Goal: Task Accomplishment & Management: Use online tool/utility

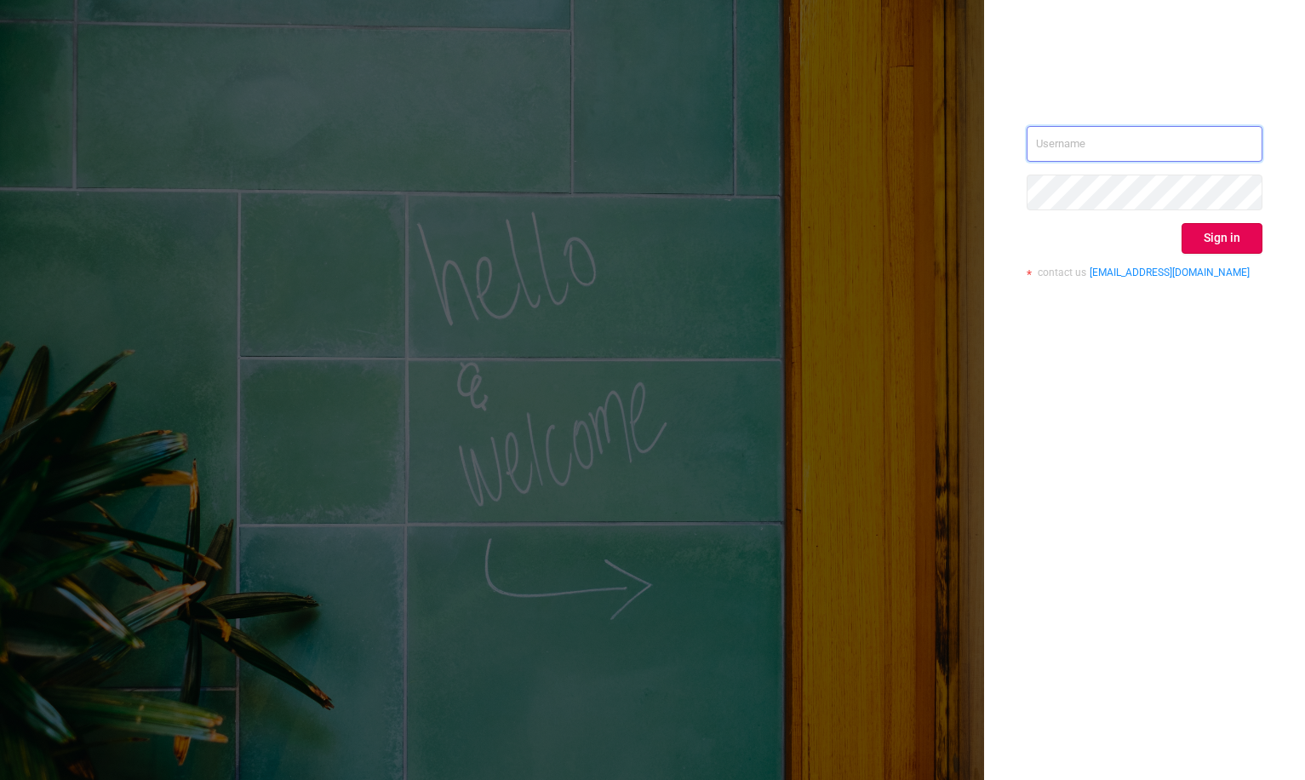
click at [1082, 146] on input "text" at bounding box center [1145, 144] width 236 height 36
type input "phillip@protected.media"
click at [1192, 225] on button "Sign in" at bounding box center [1221, 238] width 81 height 31
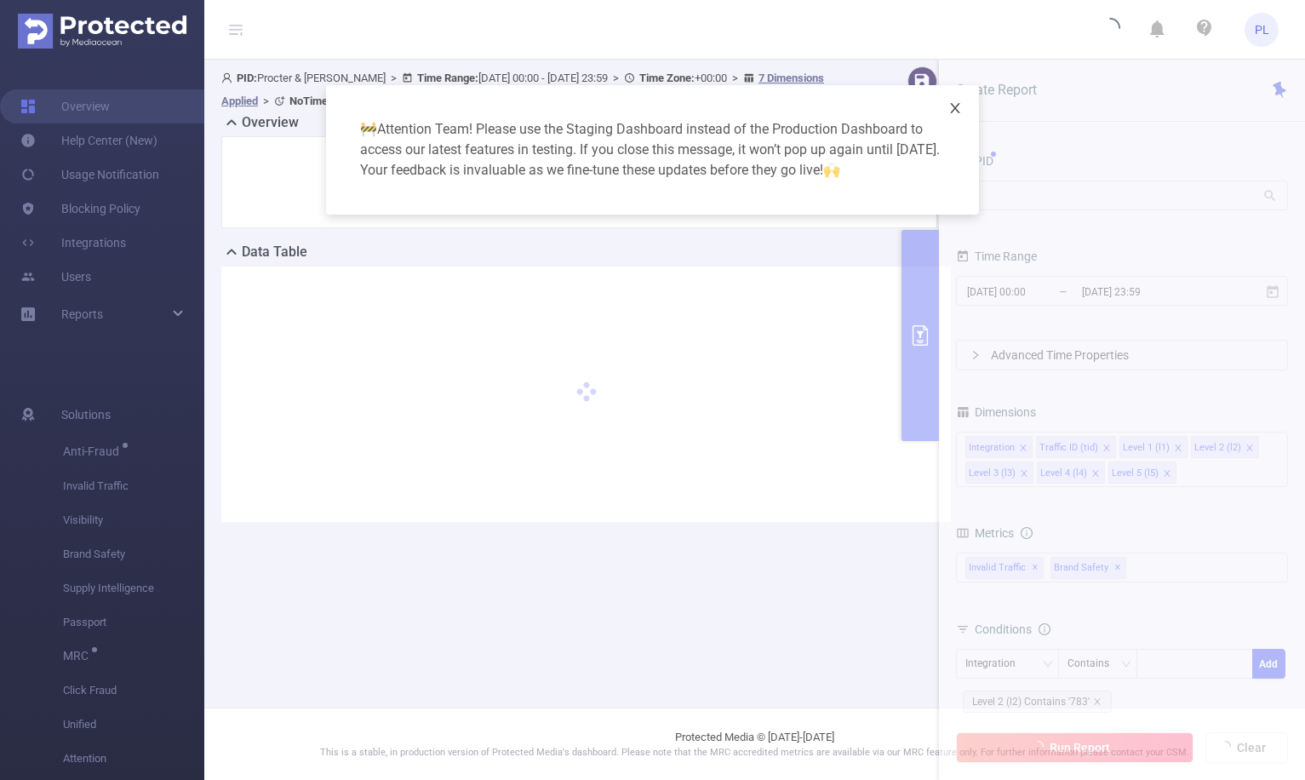
click at [956, 106] on icon "icon: close" at bounding box center [954, 108] width 9 height 10
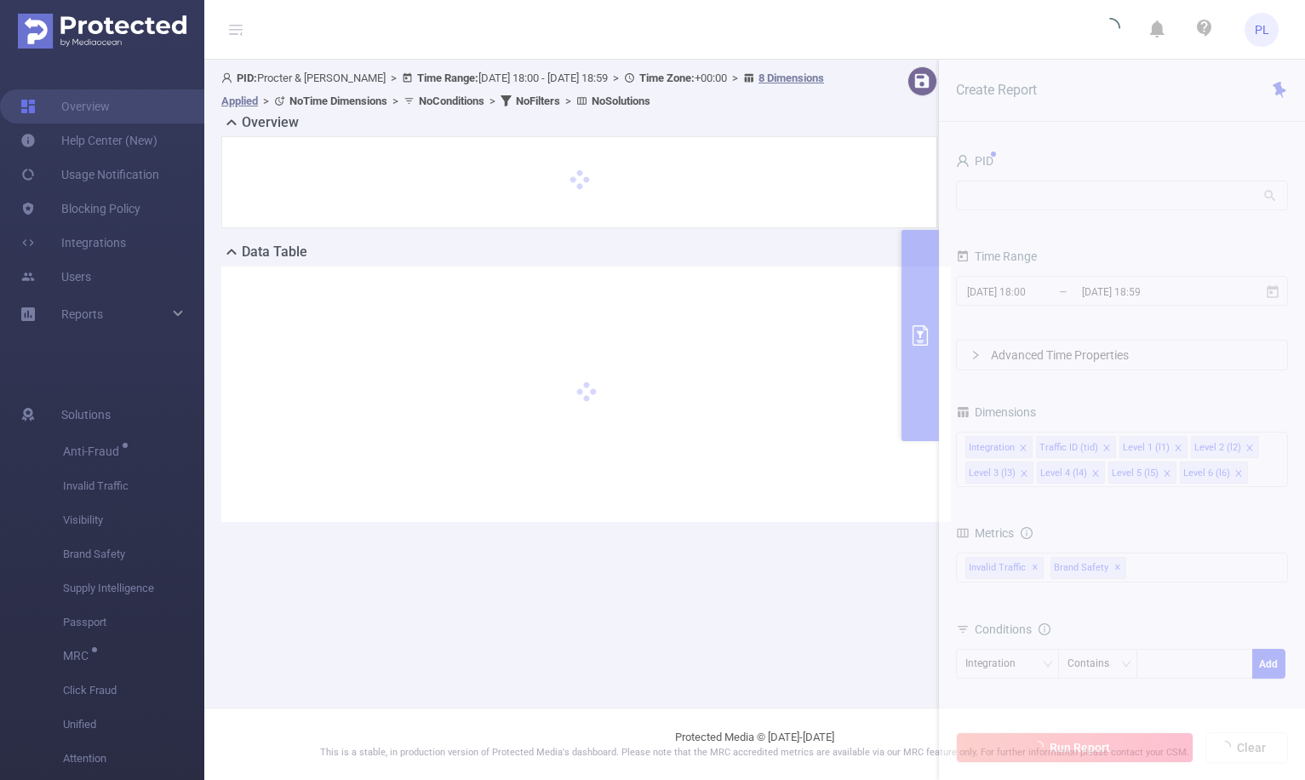
click at [1043, 192] on section "PID: Procter & [PERSON_NAME] > Time Range: [DATE] 18:00 - [DATE] 18:59 > Time Z…" at bounding box center [754, 308] width 1101 height 496
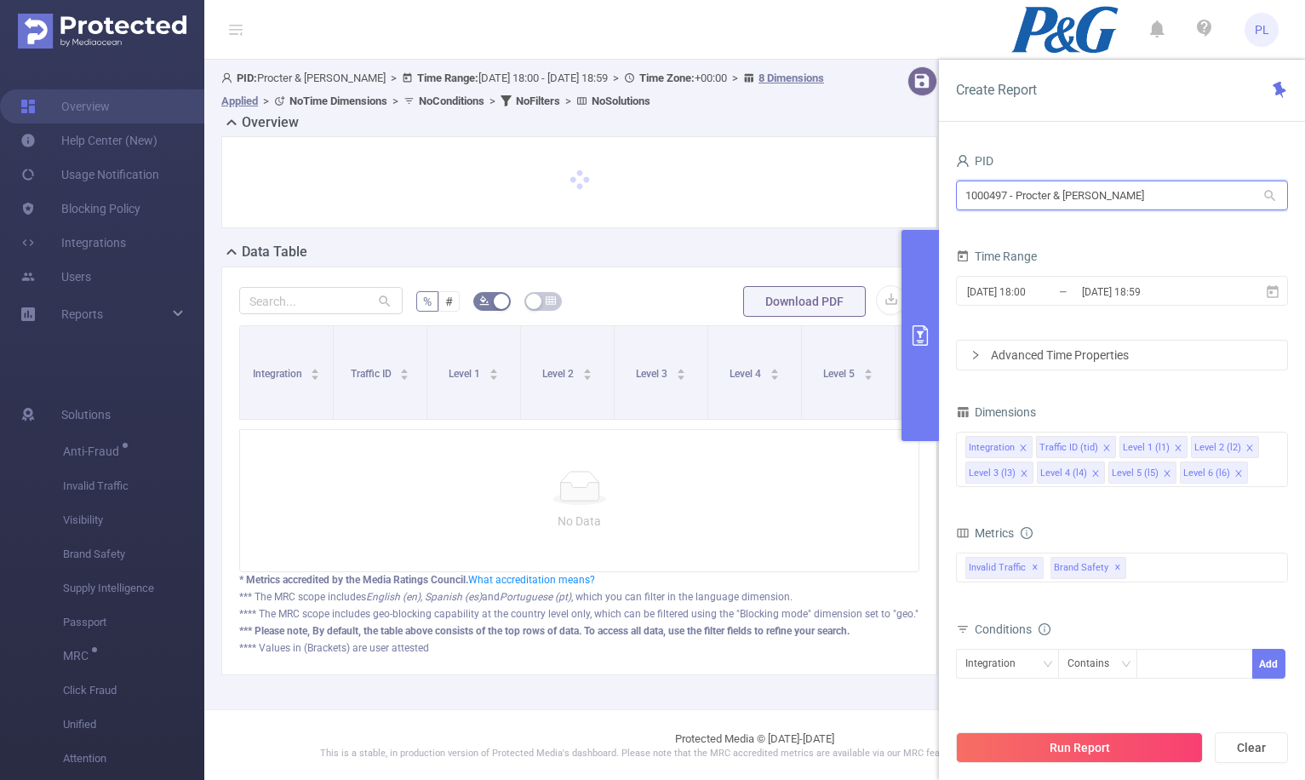
click at [1047, 196] on input "1000497 - Procter & [PERSON_NAME]" at bounding box center [1122, 195] width 332 height 30
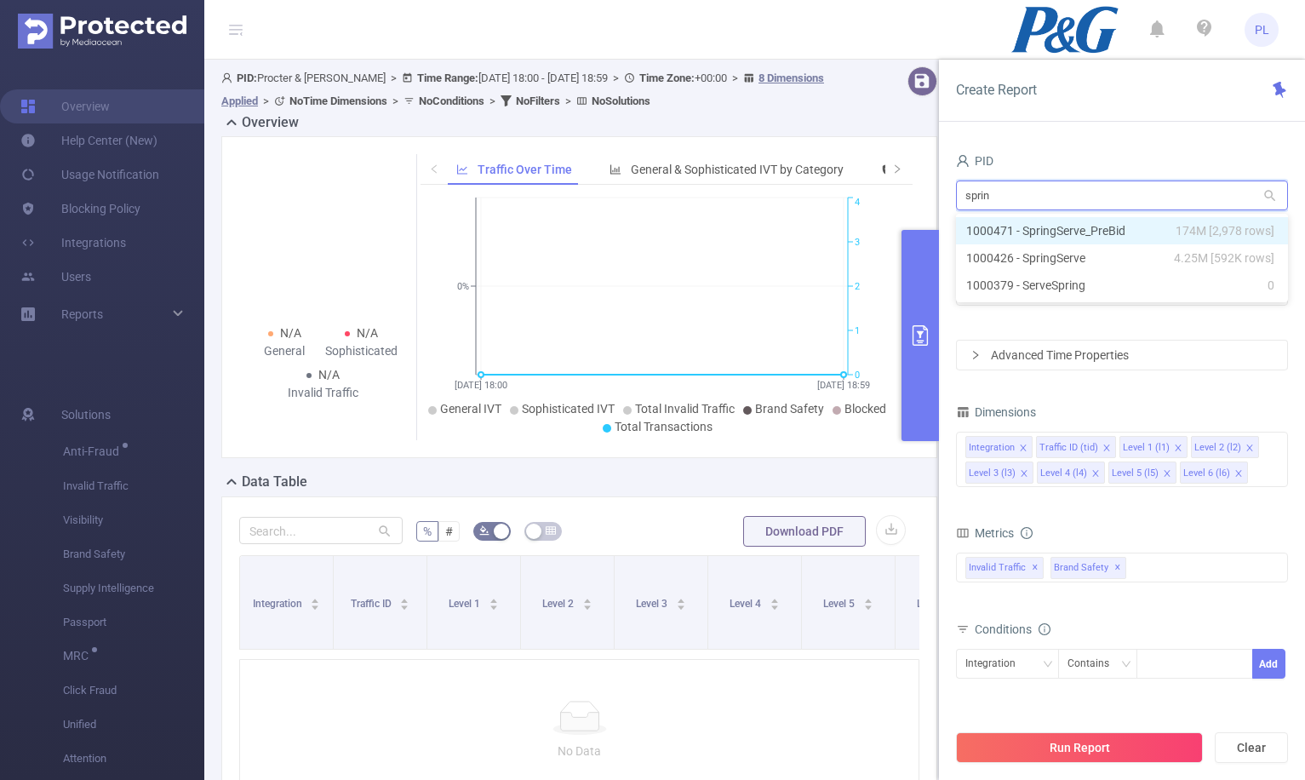
type input "spring"
click at [1097, 234] on li "1000471 - SpringServe_PreBid 174M [2,978 rows]" at bounding box center [1122, 230] width 332 height 27
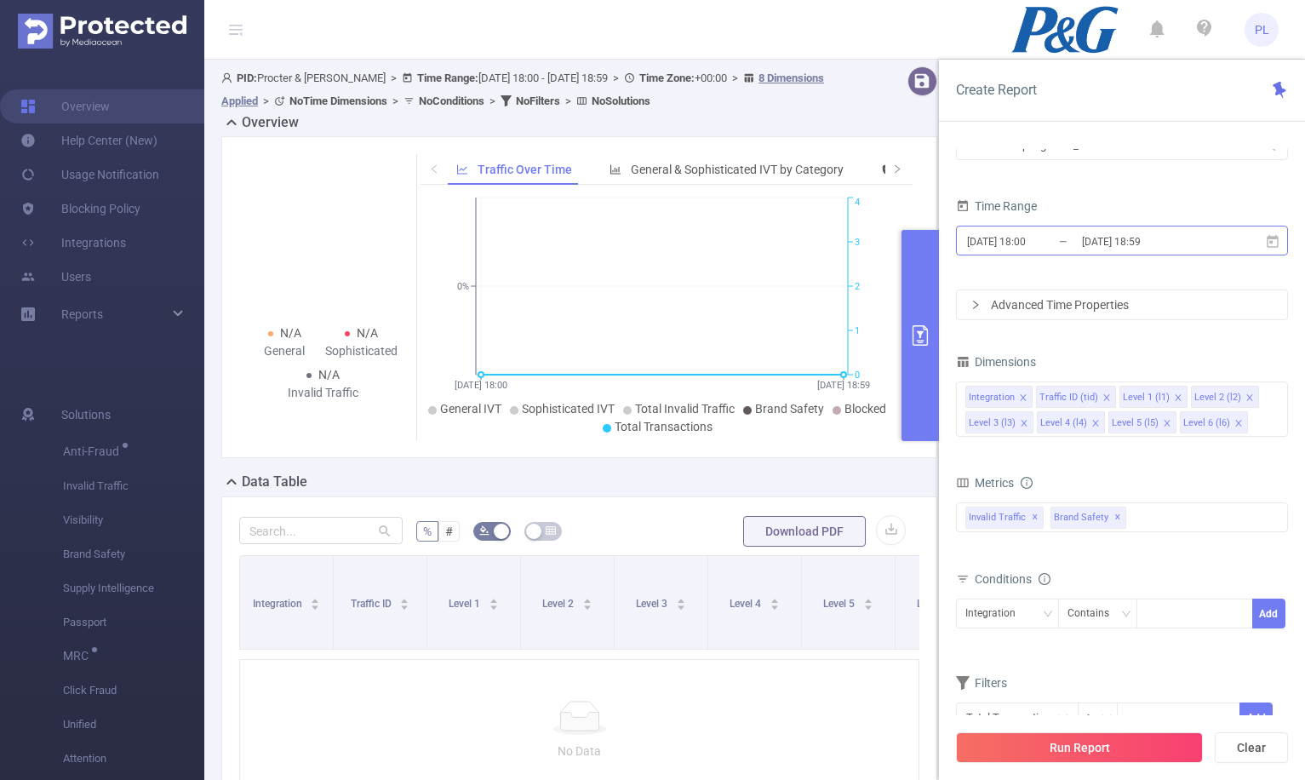
click at [1038, 244] on input "[DATE] 18:00" at bounding box center [1034, 241] width 138 height 23
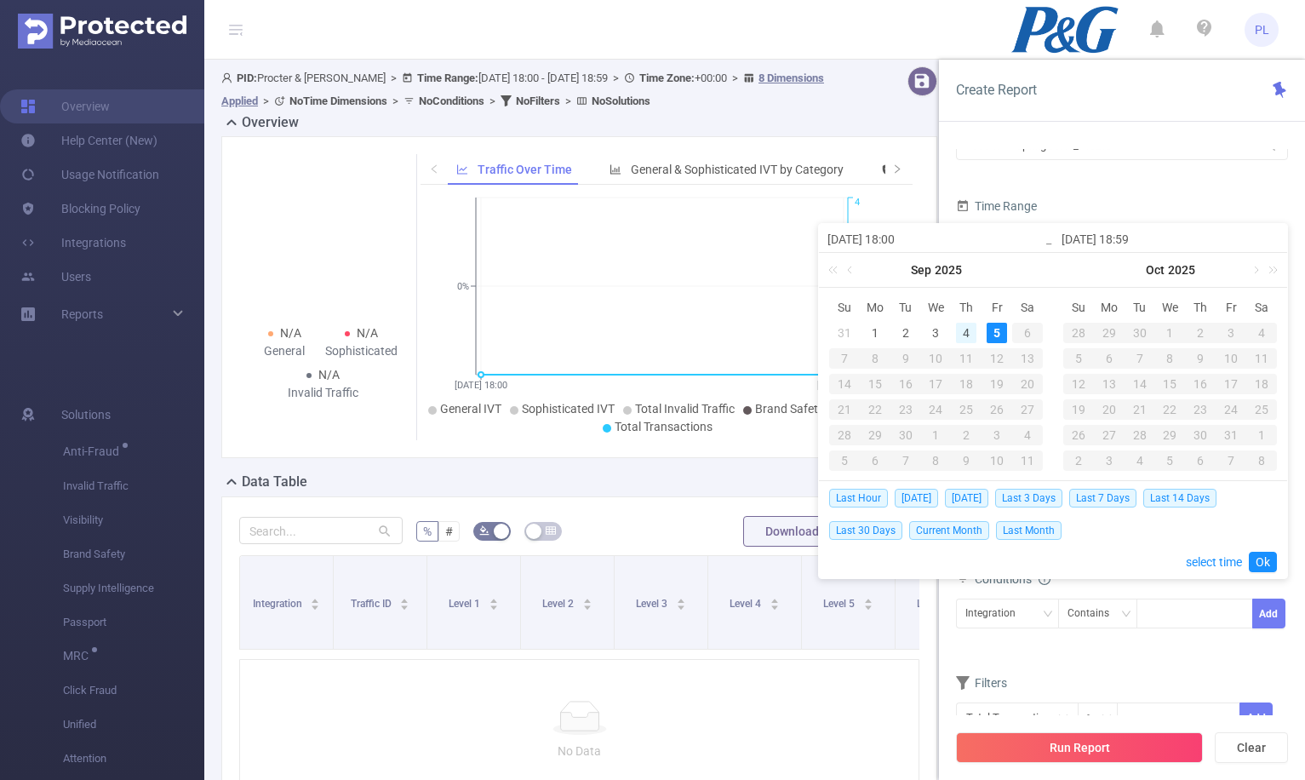
click at [970, 335] on div "4" at bounding box center [966, 333] width 20 height 20
click at [1277, 501] on div "Last Hour [DATE] [DATE] Last 3 Days Last 7 Days Last 14 Days Last 30 Days Curre…" at bounding box center [1053, 529] width 468 height 98
click at [998, 326] on div "5" at bounding box center [997, 333] width 20 height 20
type input "[DATE] 18:00"
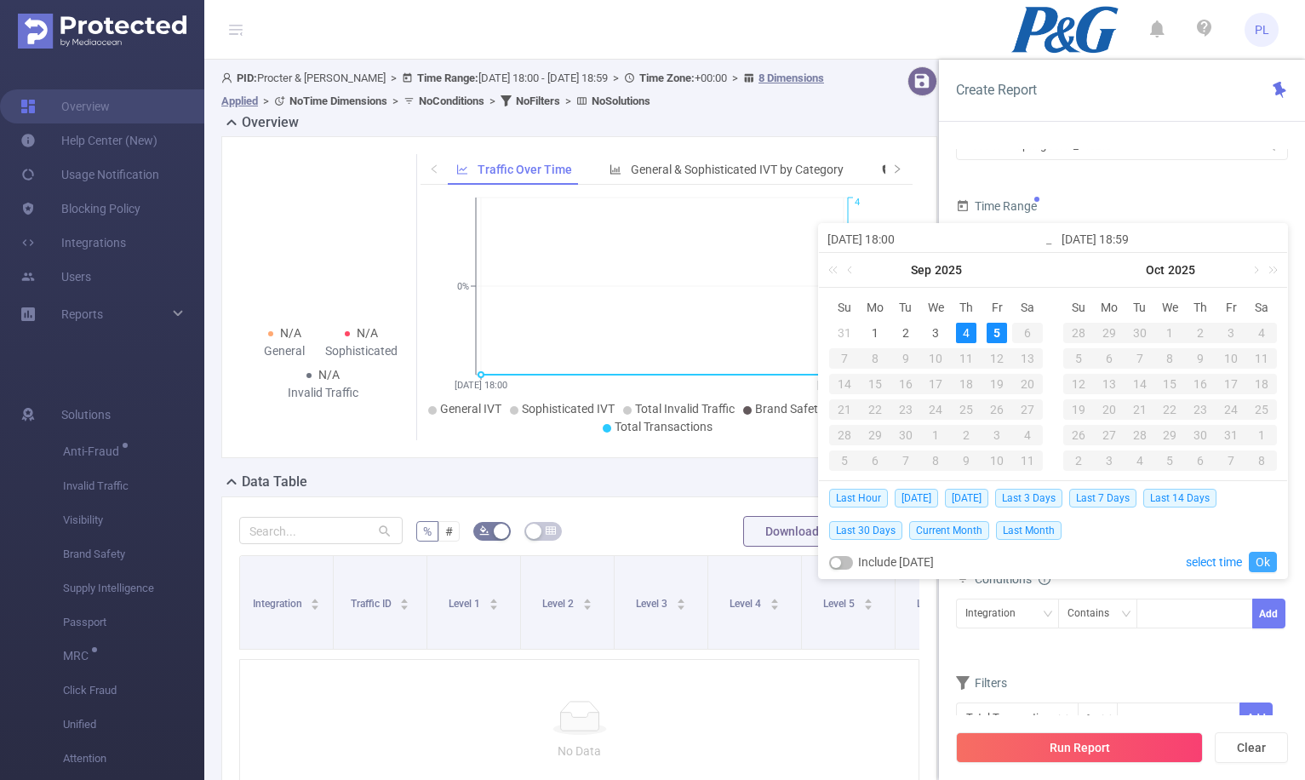
click at [1261, 565] on link "Ok" at bounding box center [1263, 562] width 28 height 20
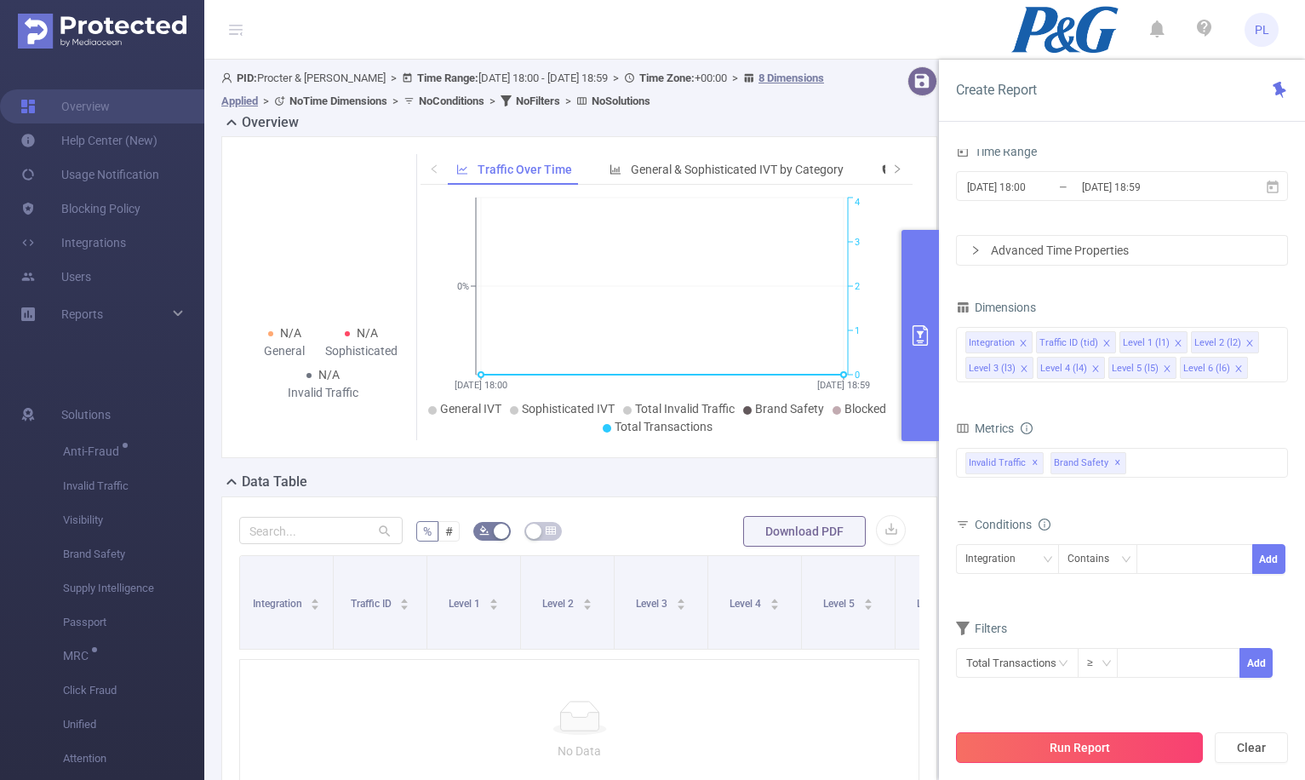
click at [1177, 745] on button "Run Report" at bounding box center [1079, 747] width 247 height 31
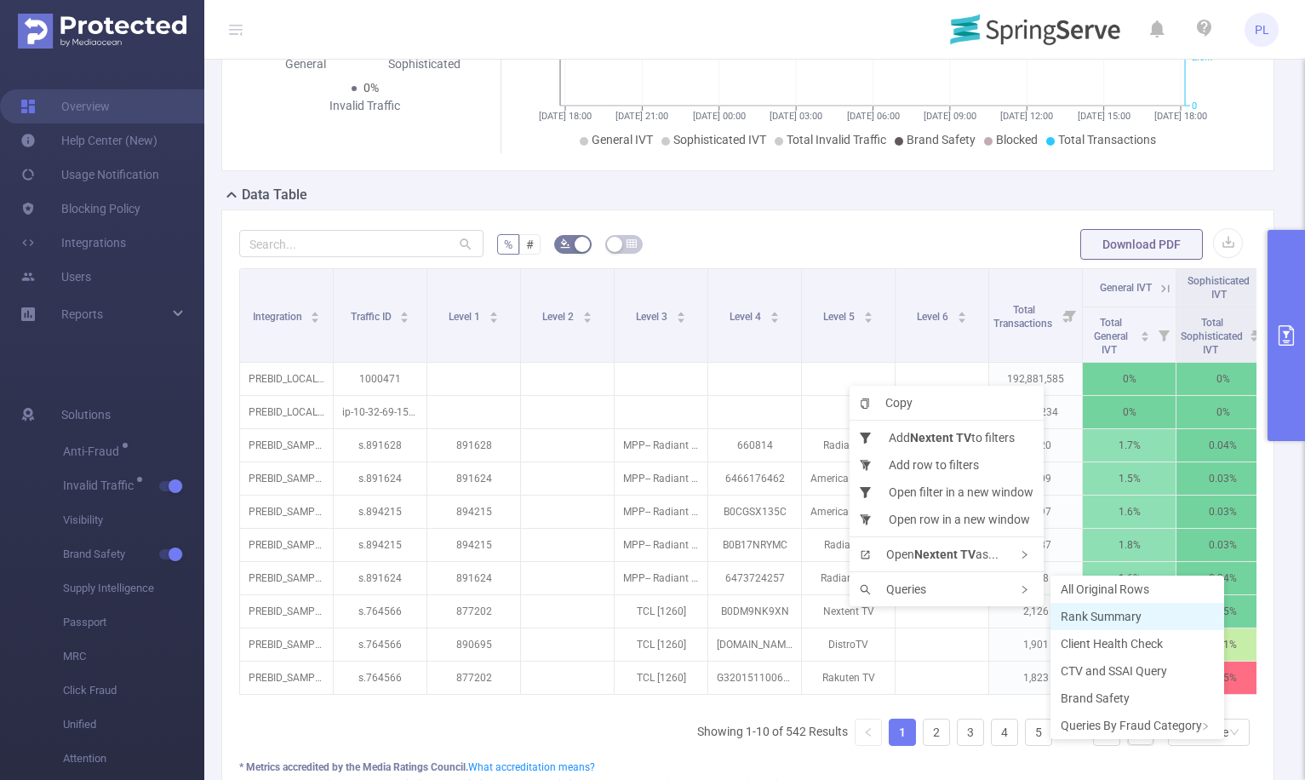
click at [1131, 619] on span "Rank Summary" at bounding box center [1101, 616] width 81 height 14
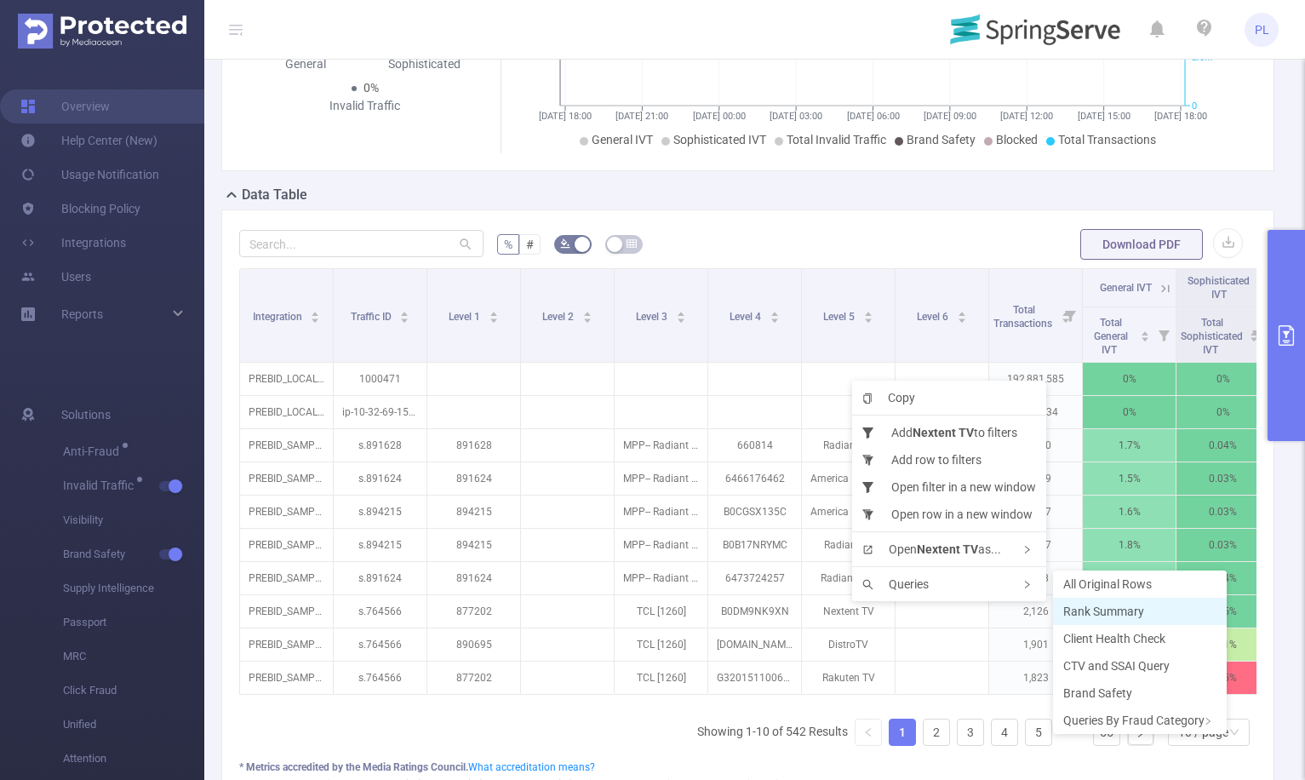
click at [1125, 609] on span "Rank Summary" at bounding box center [1103, 611] width 81 height 14
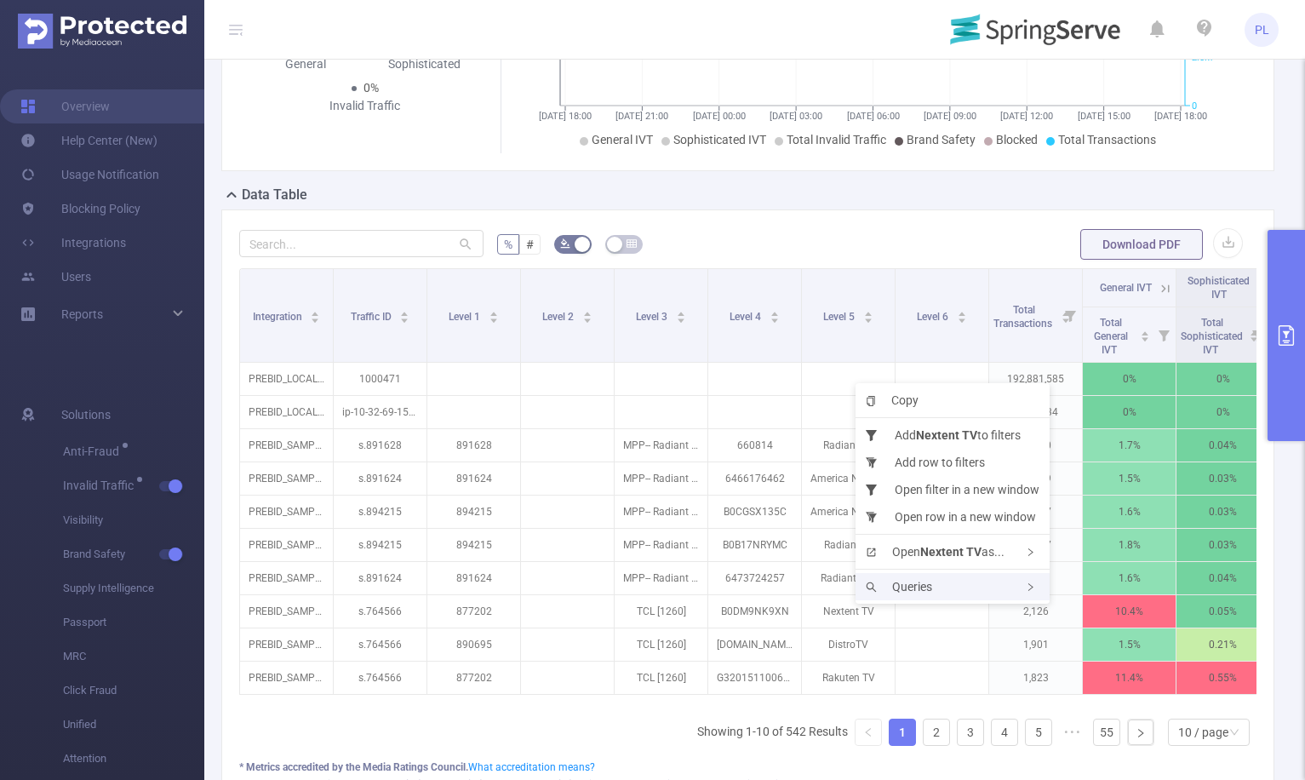
click at [914, 580] on span "Queries" at bounding box center [899, 587] width 66 height 14
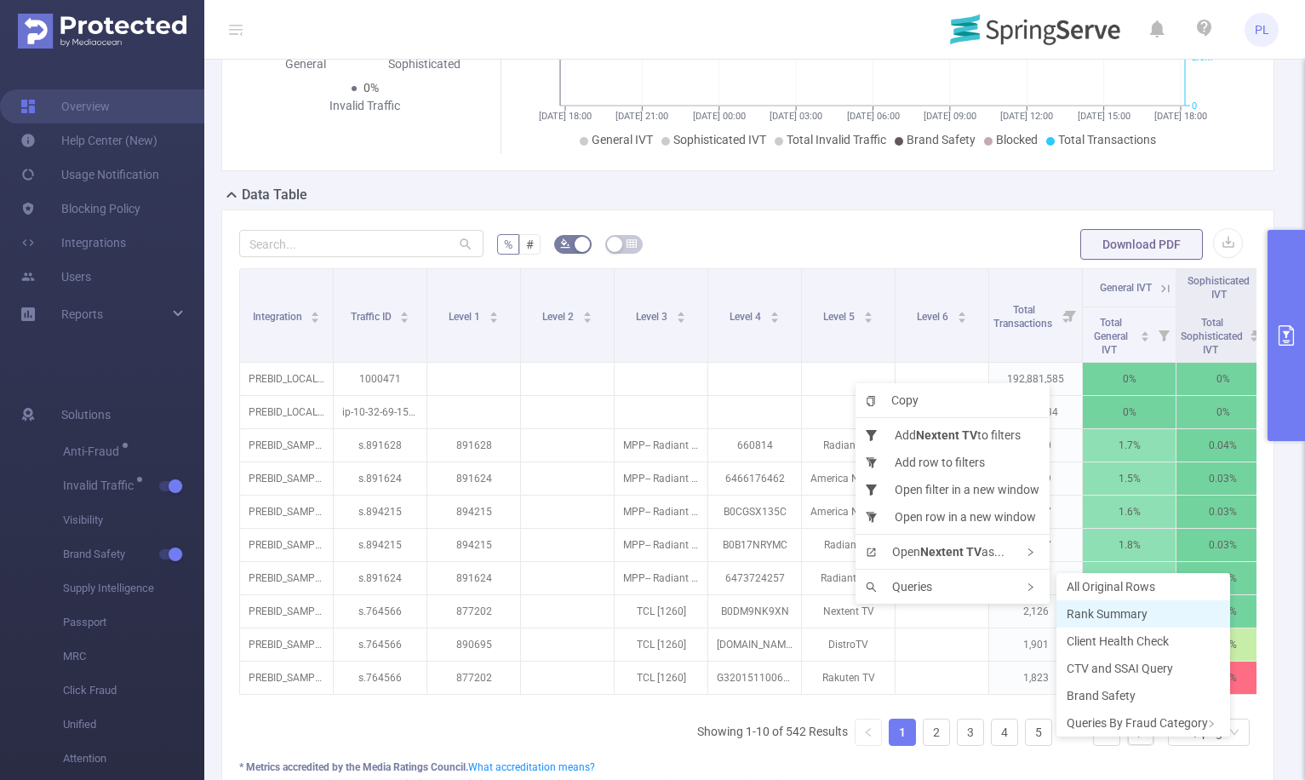
click at [1175, 608] on li "Rank Summary" at bounding box center [1143, 613] width 174 height 27
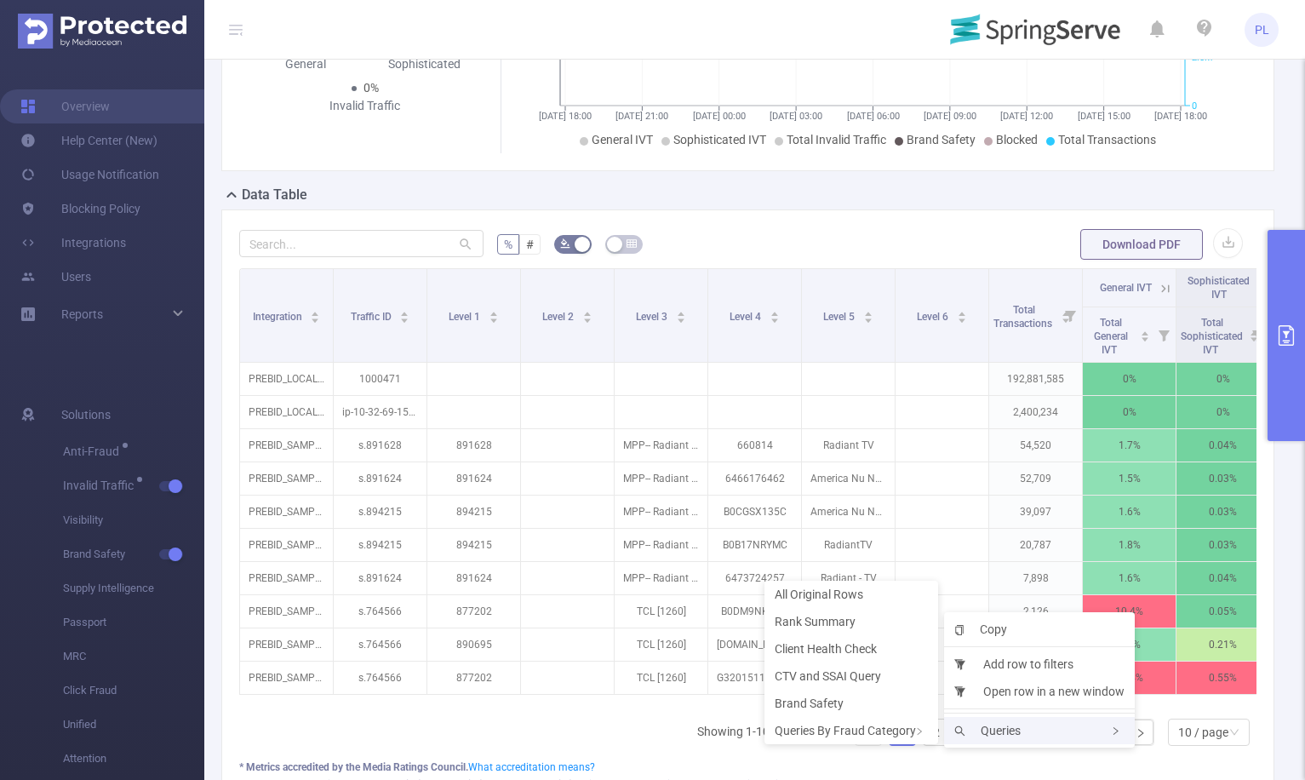
click at [1005, 735] on span "Queries" at bounding box center [987, 731] width 66 height 14
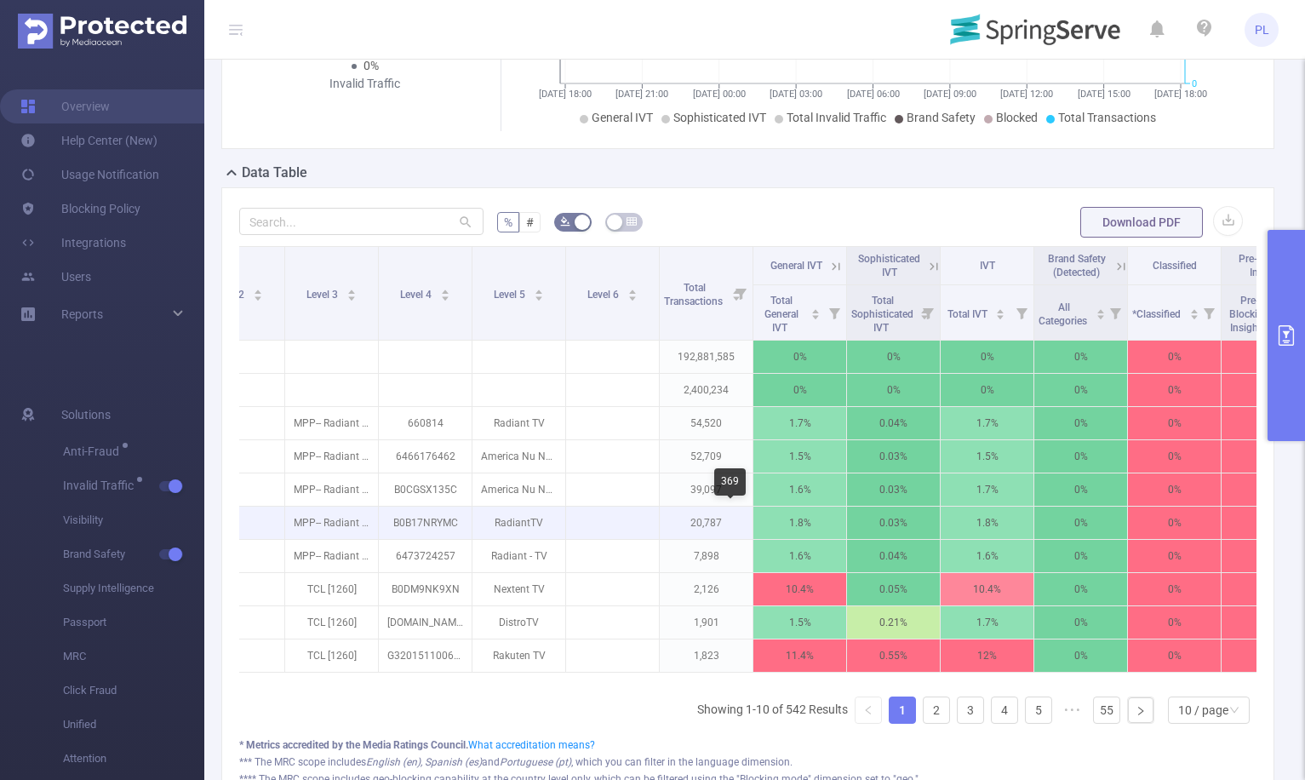
scroll to position [0, 322]
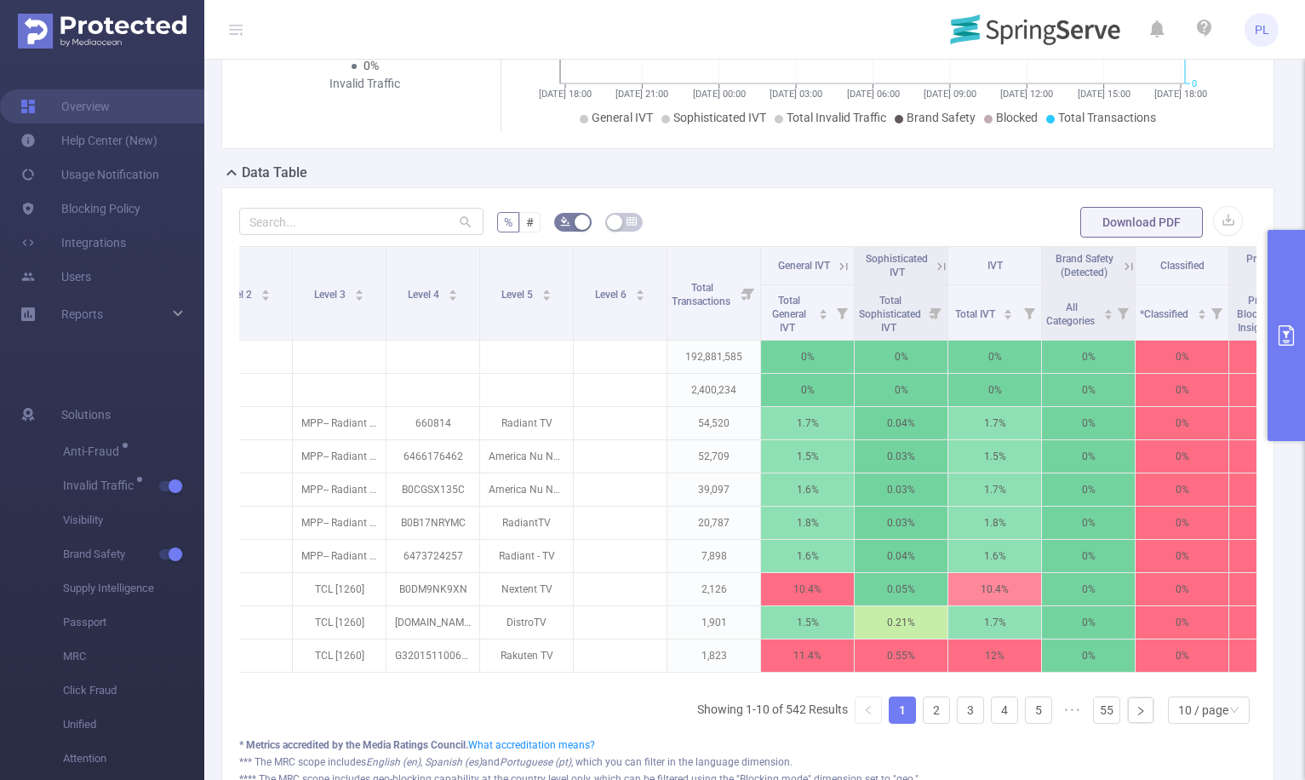
click at [1284, 329] on icon "primary" at bounding box center [1286, 335] width 20 height 20
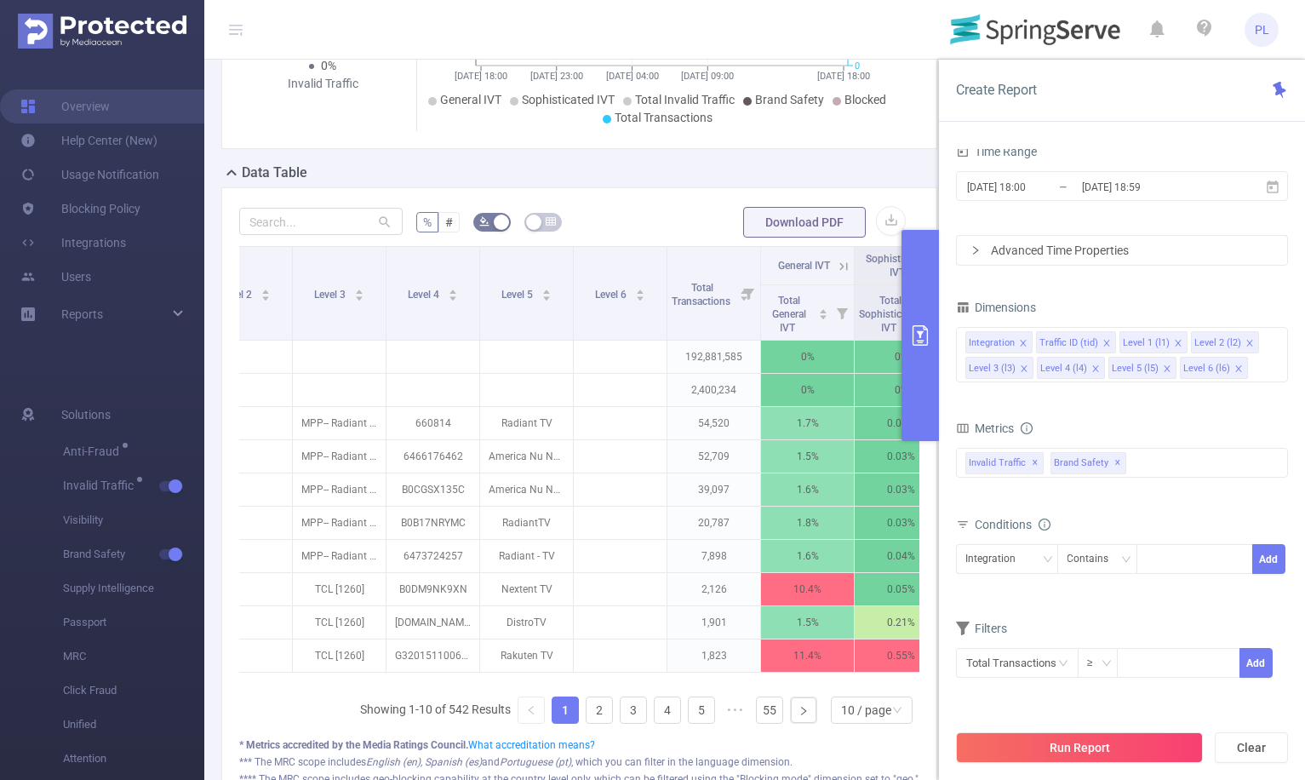
click at [1184, 409] on form "Dimensions Integration Traffic ID (tid) Level 1 (l1) Level 2 (l2) Level 3 (l3) …" at bounding box center [1122, 497] width 332 height 404
click at [1149, 461] on div "Invalid Traffic ✕ Brand Safety ✕" at bounding box center [1122, 463] width 332 height 30
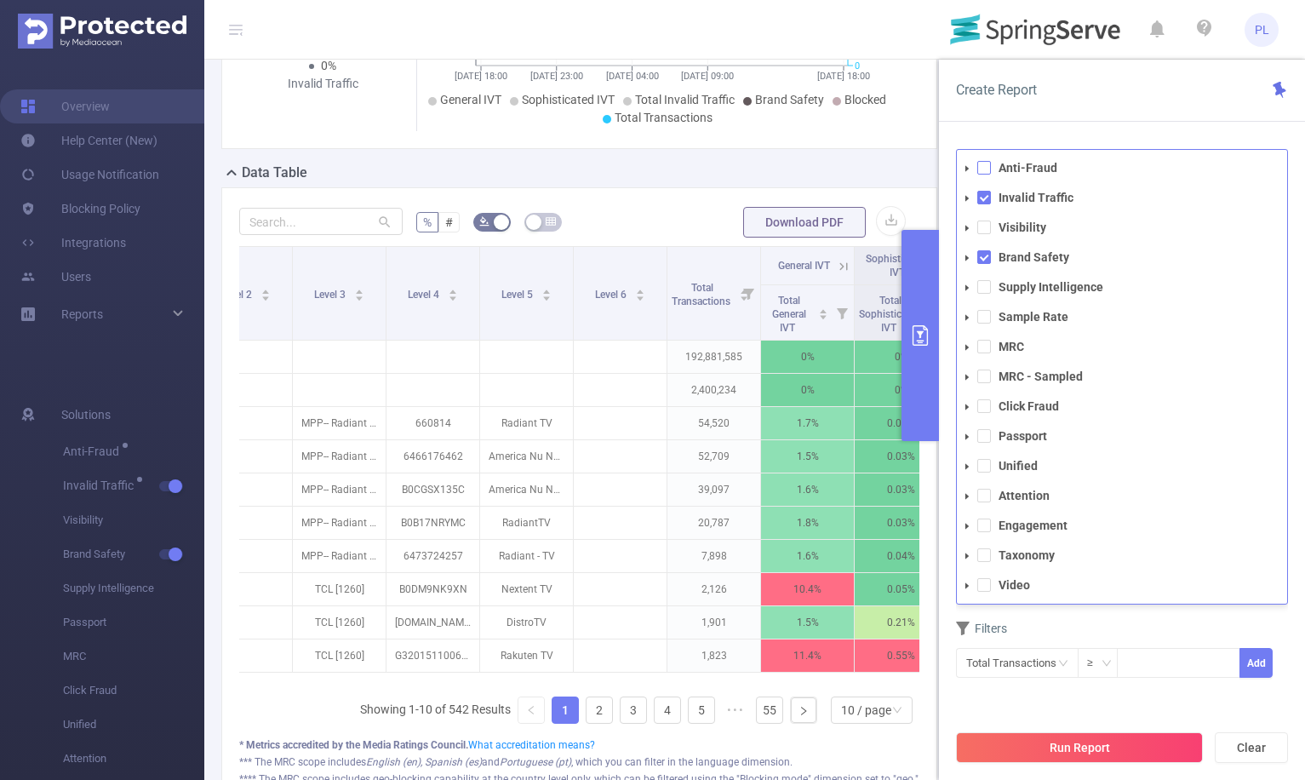
click at [985, 170] on span at bounding box center [984, 168] width 14 height 14
click at [1166, 701] on div "PID 1000471 - SpringServe_PreBid 1000471 - SpringServe_PreBid Time Range [DATE]…" at bounding box center [1122, 382] width 332 height 676
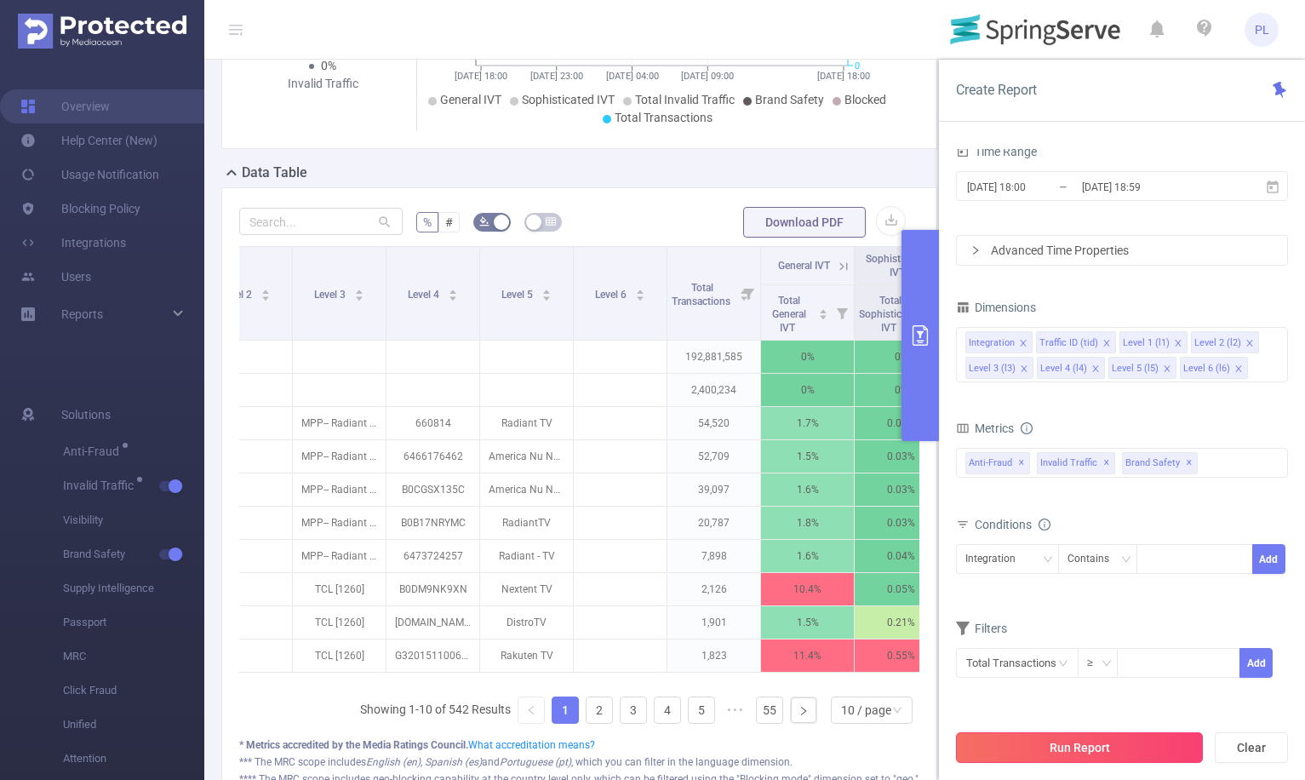
click at [1130, 742] on button "Run Report" at bounding box center [1079, 747] width 247 height 31
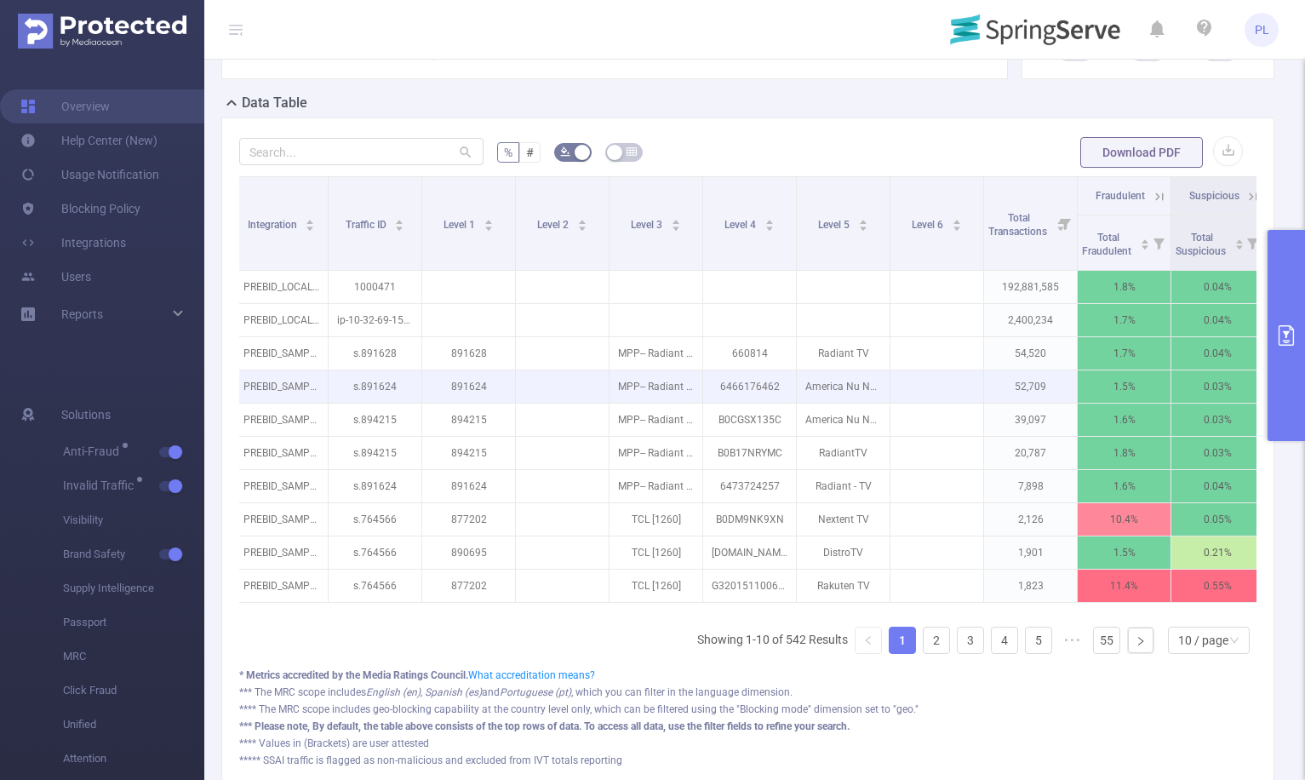
scroll to position [380, 0]
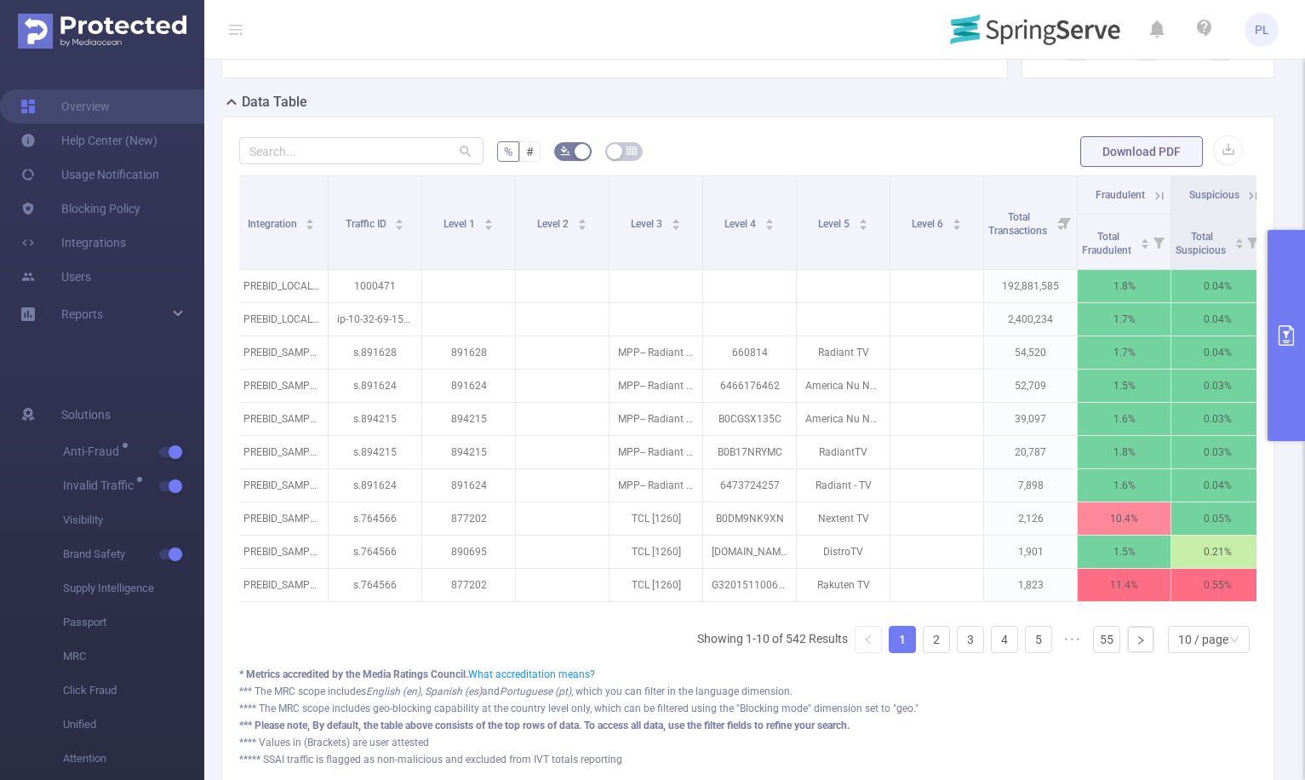
click at [1288, 309] on button "primary" at bounding box center [1285, 335] width 37 height 211
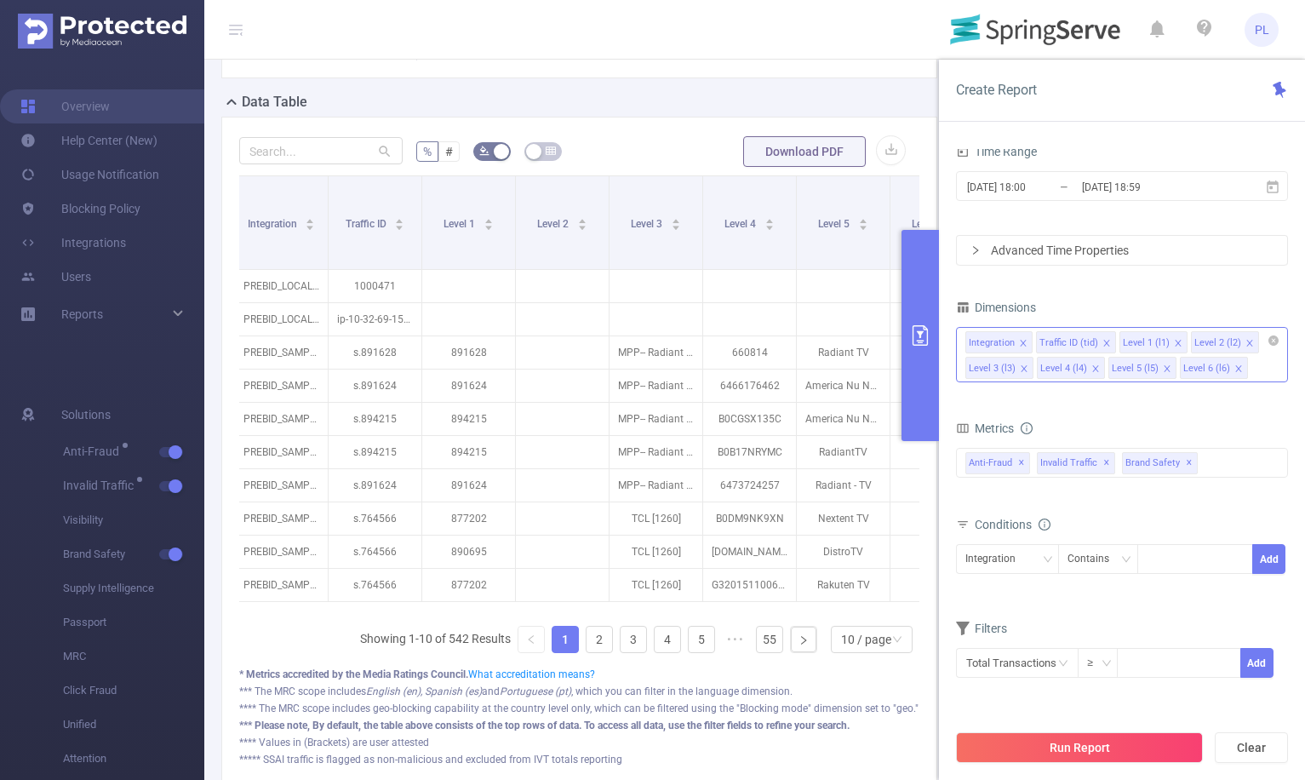
click at [1104, 344] on icon "icon: close" at bounding box center [1106, 343] width 9 height 9
click at [1096, 342] on icon "icon: close" at bounding box center [1094, 343] width 9 height 9
click at [1093, 342] on icon "icon: close" at bounding box center [1094, 343] width 6 height 6
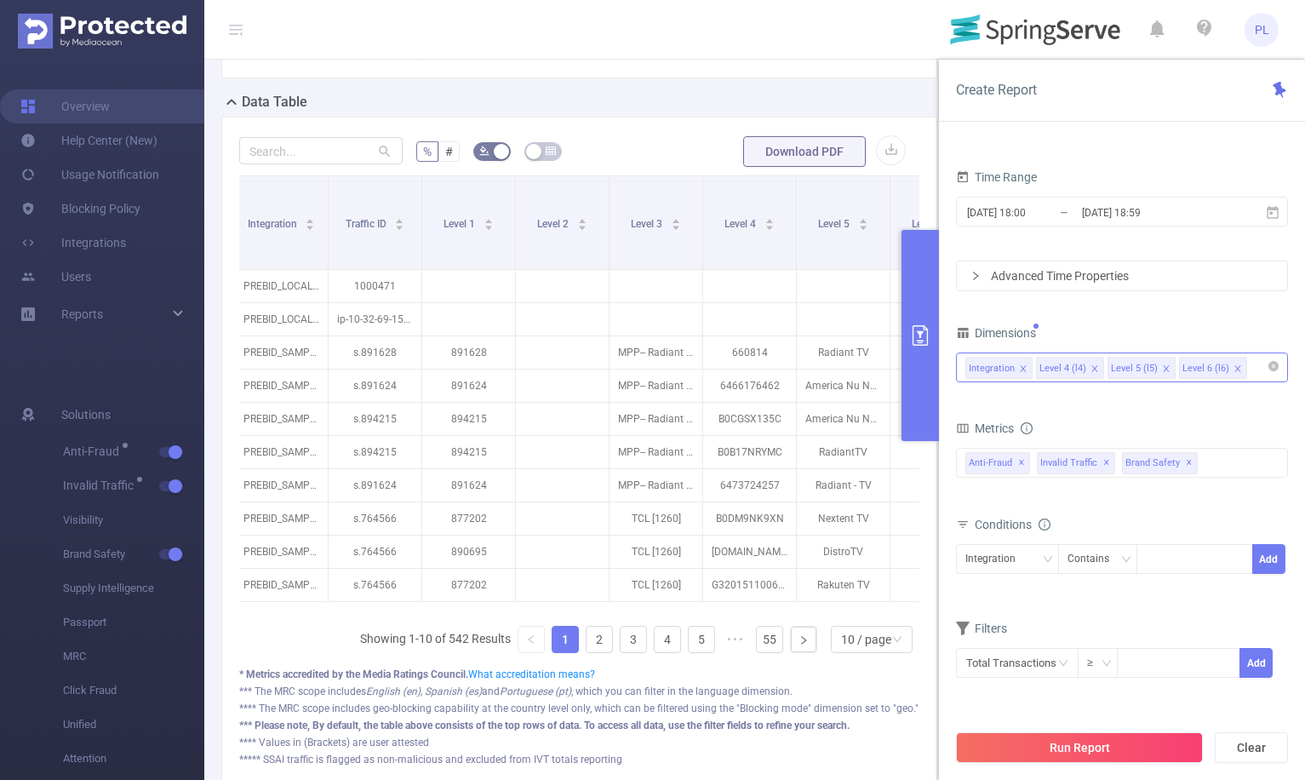
click at [1094, 370] on icon "icon: close" at bounding box center [1094, 368] width 6 height 6
click at [1095, 370] on icon "icon: close" at bounding box center [1094, 368] width 9 height 9
click at [1093, 369] on icon "icon: close" at bounding box center [1094, 368] width 9 height 9
click at [1164, 746] on button "Run Report" at bounding box center [1079, 747] width 247 height 31
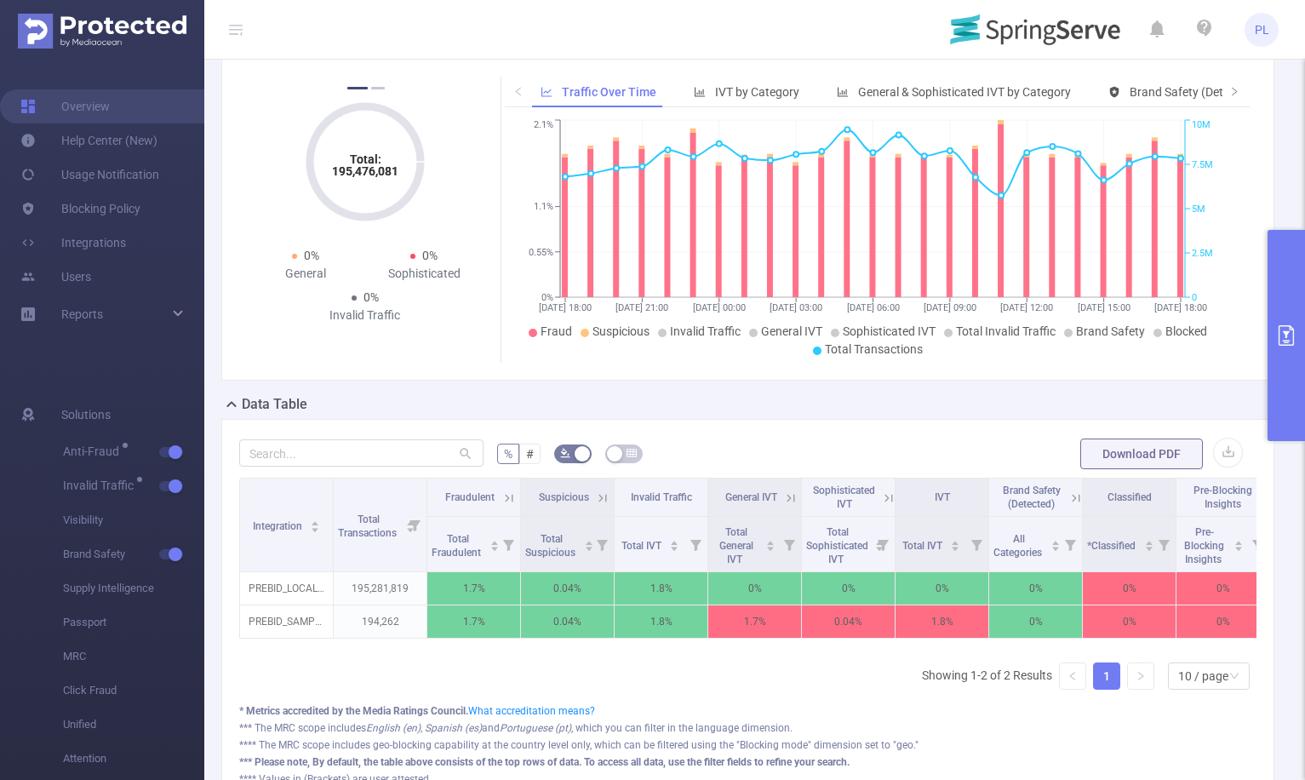
click at [511, 496] on icon at bounding box center [510, 498] width 8 height 8
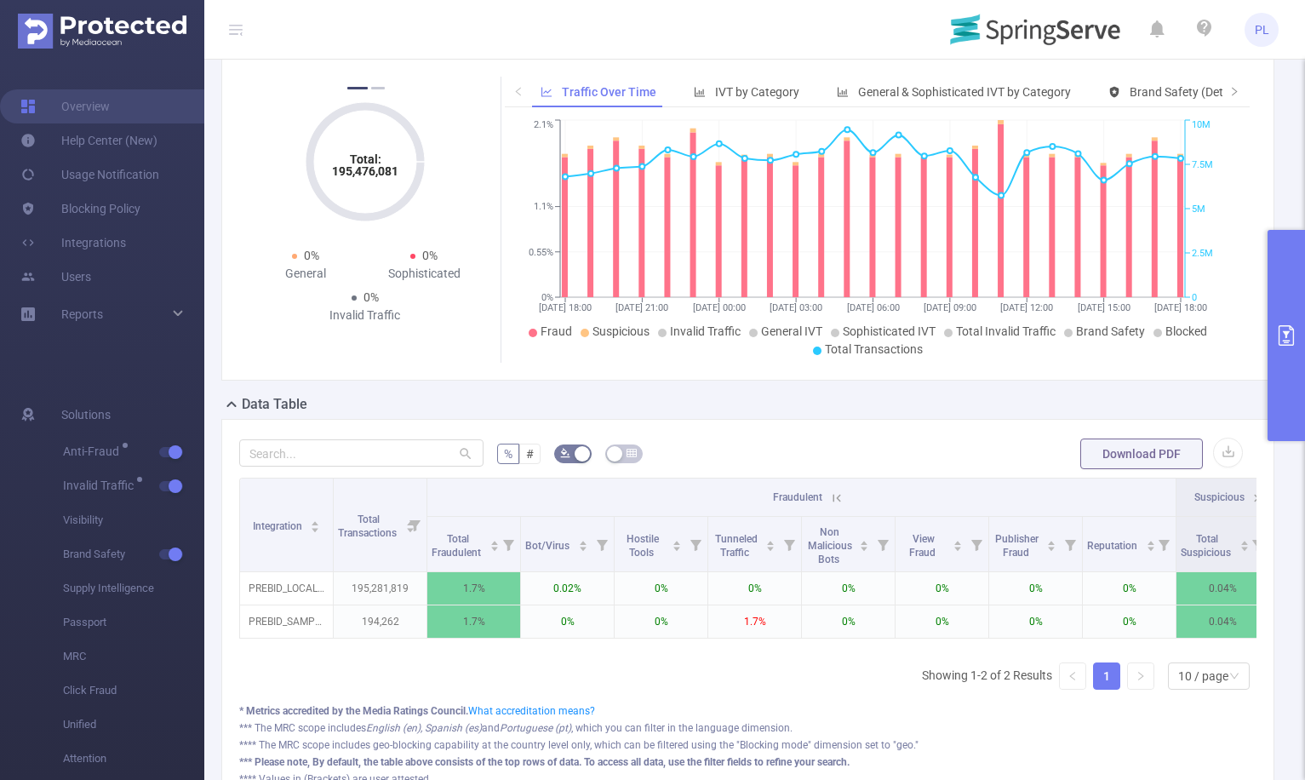
click at [841, 501] on icon at bounding box center [836, 497] width 15 height 15
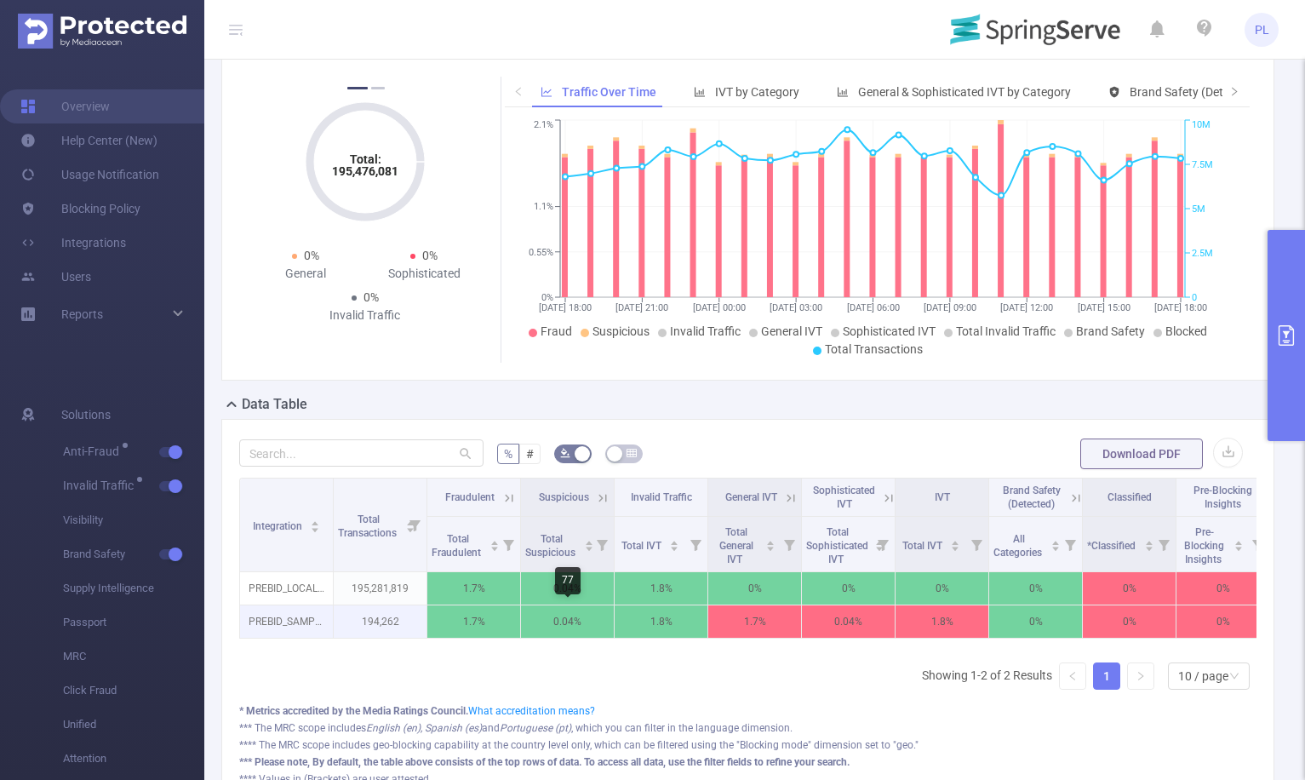
click at [596, 614] on p "0.04%" at bounding box center [567, 621] width 93 height 32
click at [1284, 339] on icon "primary" at bounding box center [1286, 335] width 20 height 20
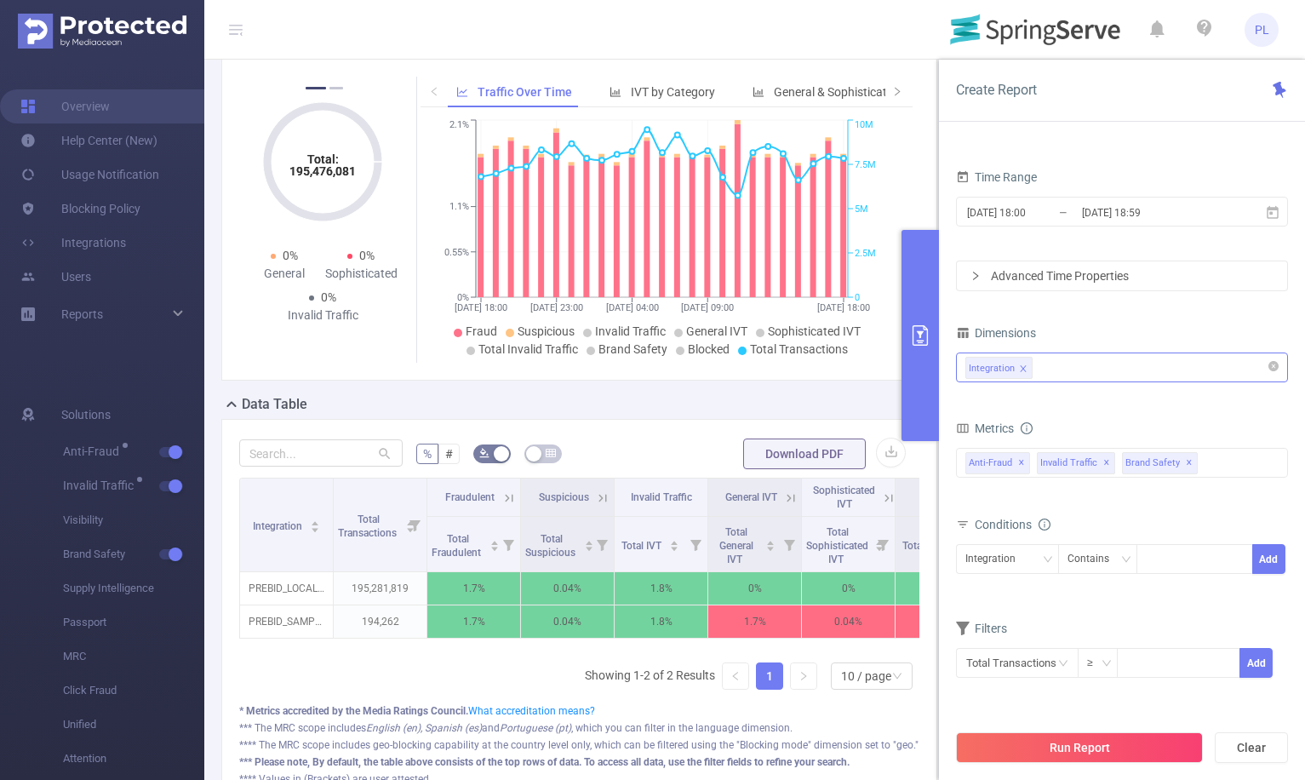
click at [918, 329] on icon "primary" at bounding box center [920, 335] width 20 height 20
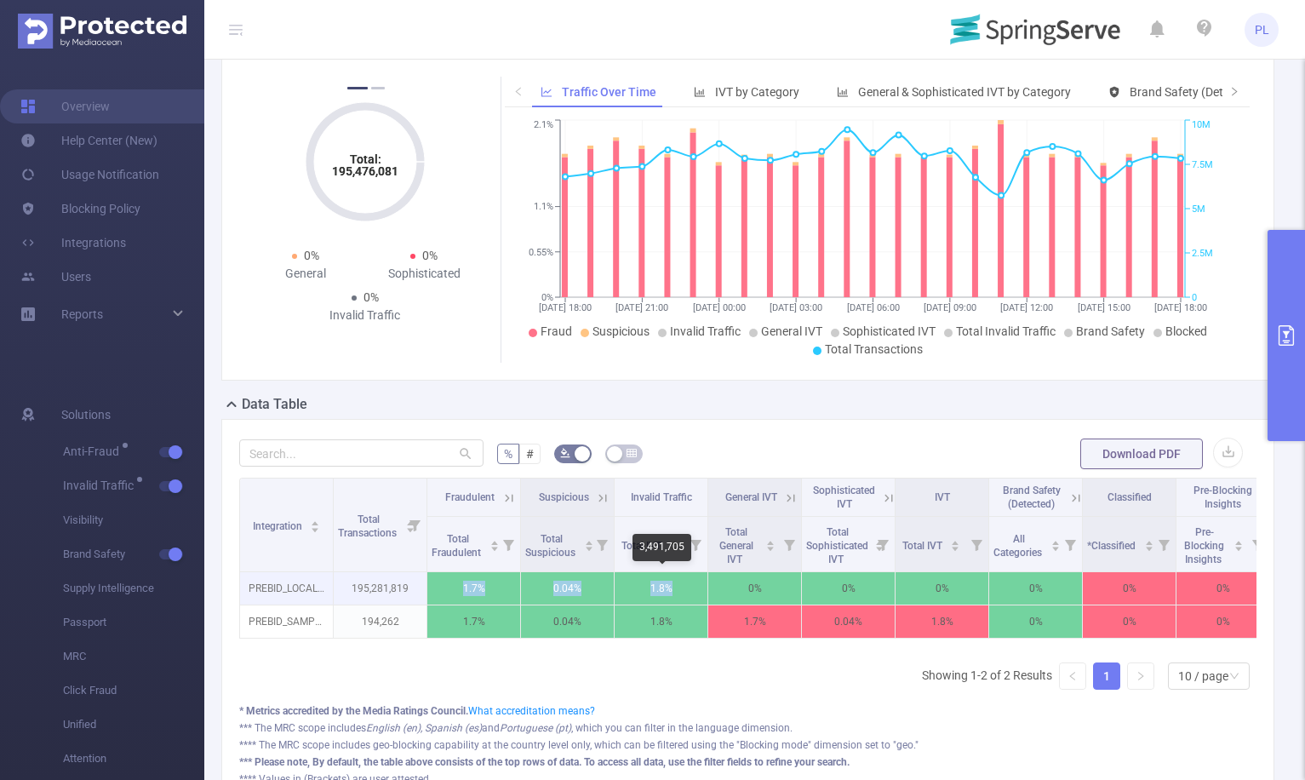
drag, startPoint x: 460, startPoint y: 586, endPoint x: 683, endPoint y: 585, distance: 222.2
click at [683, 585] on tr "PREBID_LOCAL_CACHE 195,281,819 1.7% 0.04% 1.8% 0% 0% 0% 0% 0% 0% 0%" at bounding box center [802, 588] width 1124 height 33
click at [456, 472] on div "% # Download PDF Integration Total Transactions Fraudulent Suspicious Invalid T…" at bounding box center [747, 620] width 1017 height 367
click at [1278, 331] on icon "primary" at bounding box center [1286, 335] width 20 height 20
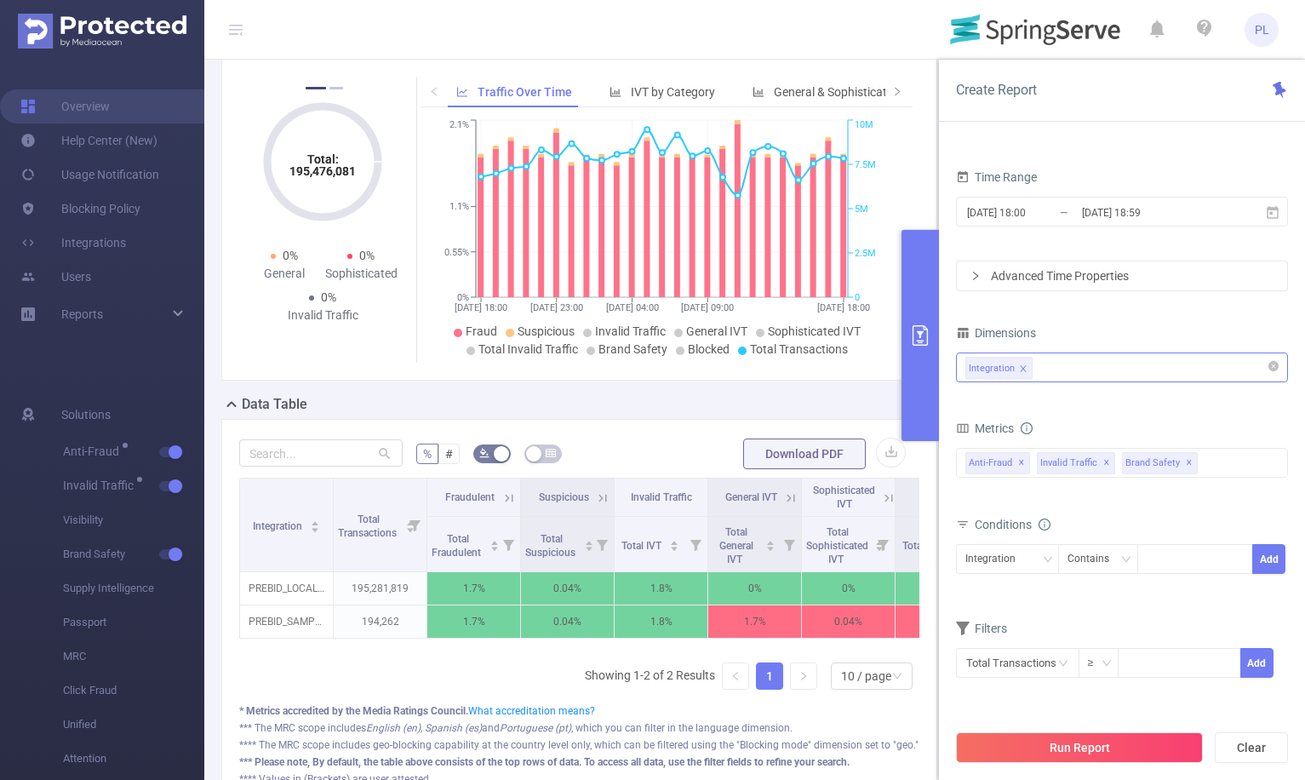
click at [920, 349] on button "primary" at bounding box center [919, 335] width 37 height 211
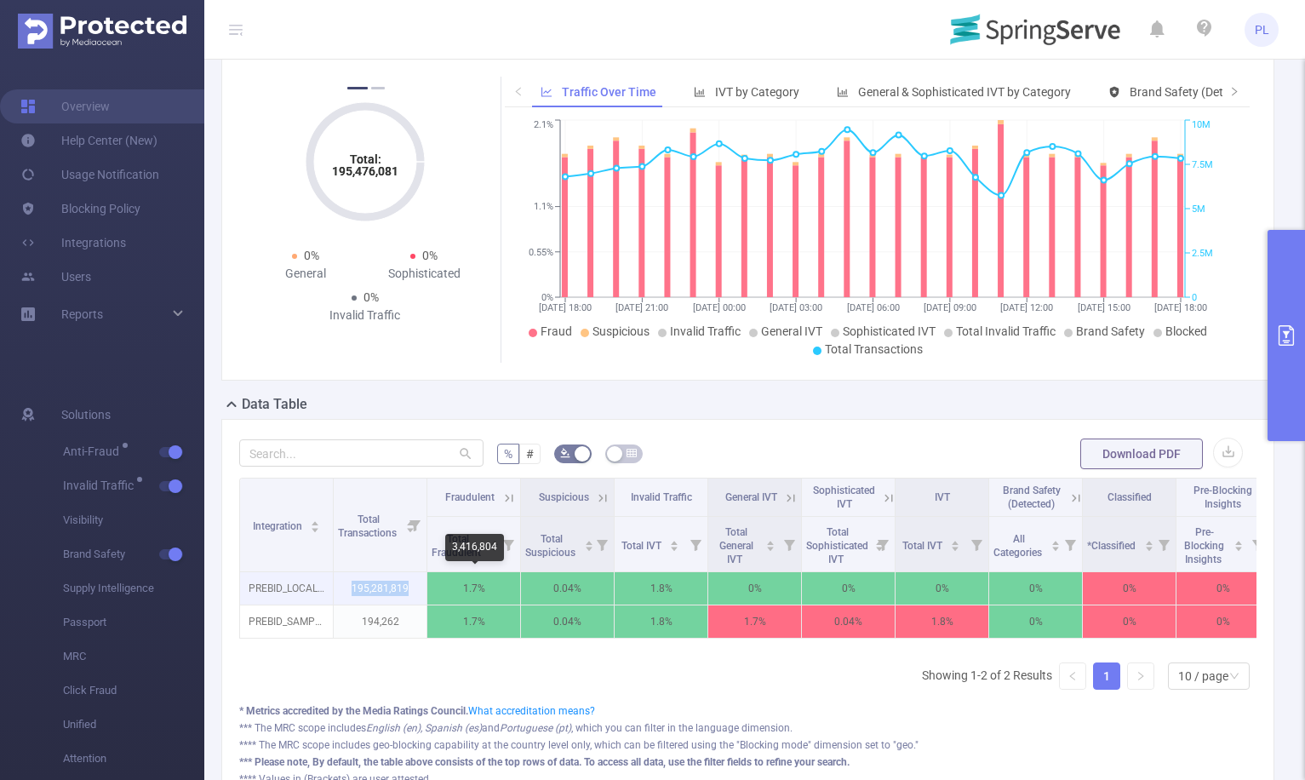
drag, startPoint x: 352, startPoint y: 588, endPoint x: 444, endPoint y: 588, distance: 91.9
click at [444, 588] on tr "PREBID_LOCAL_CACHE 195,281,819 1.7% 0.04% 1.8% 0% 0% 0% 0% 0% 0% 0%" at bounding box center [802, 588] width 1124 height 33
click at [401, 582] on p "195,281,819" at bounding box center [380, 588] width 93 height 32
drag, startPoint x: 352, startPoint y: 586, endPoint x: 414, endPoint y: 592, distance: 62.4
click at [414, 592] on p "195,281,819" at bounding box center [380, 588] width 93 height 32
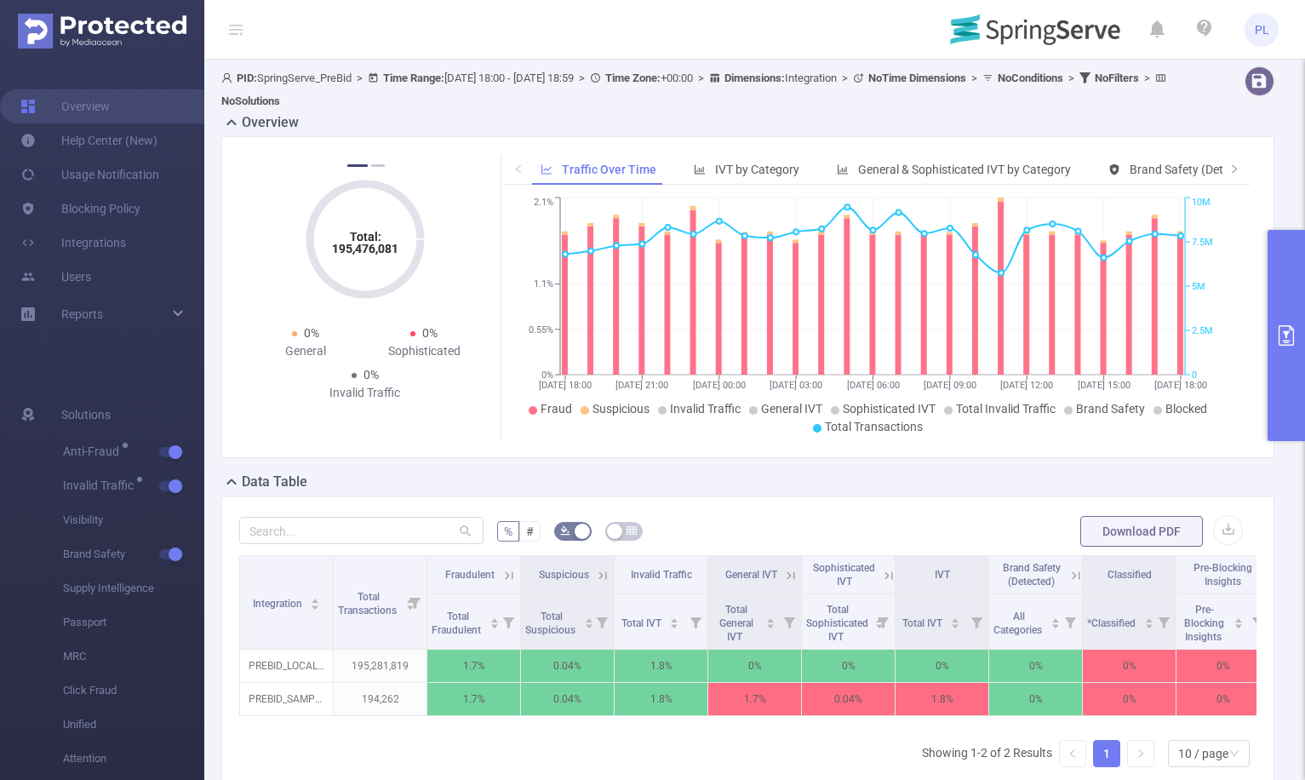
click at [603, 575] on icon at bounding box center [602, 575] width 15 height 15
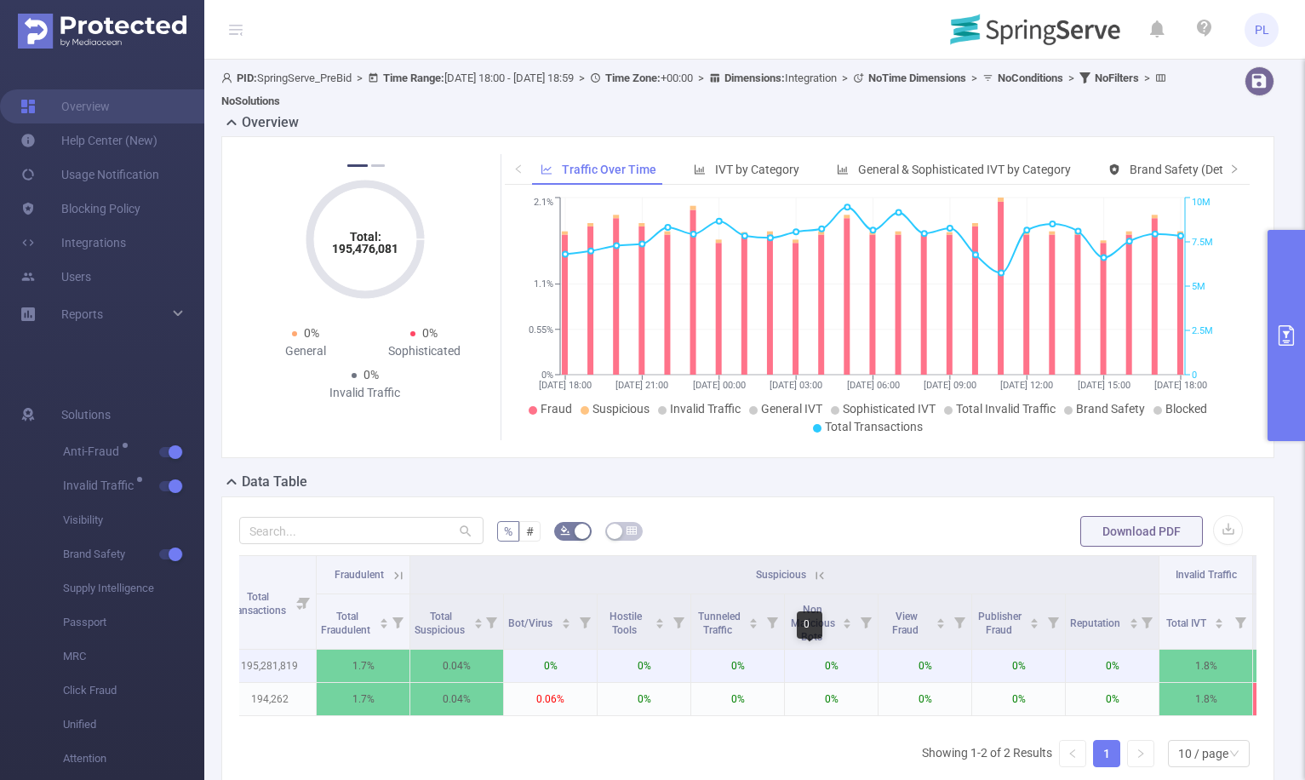
scroll to position [0, 15]
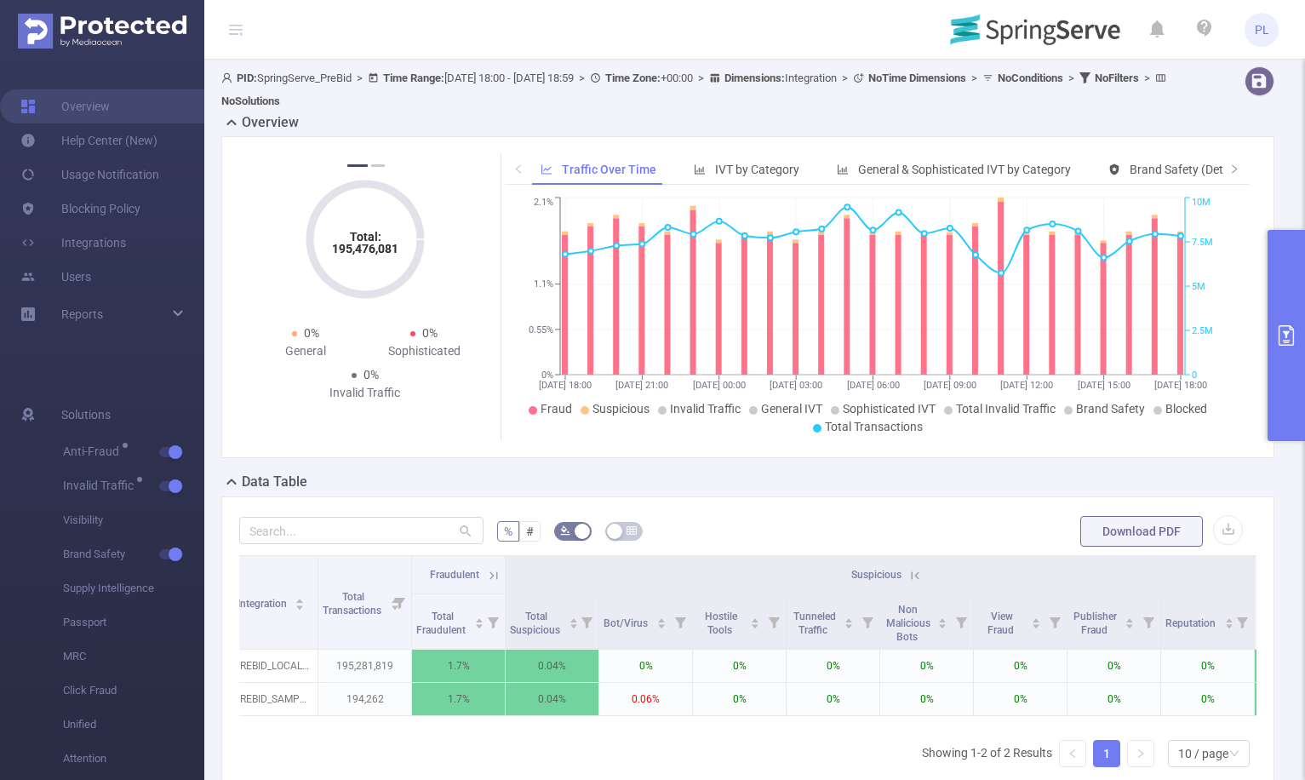
click at [916, 570] on icon at bounding box center [914, 575] width 15 height 15
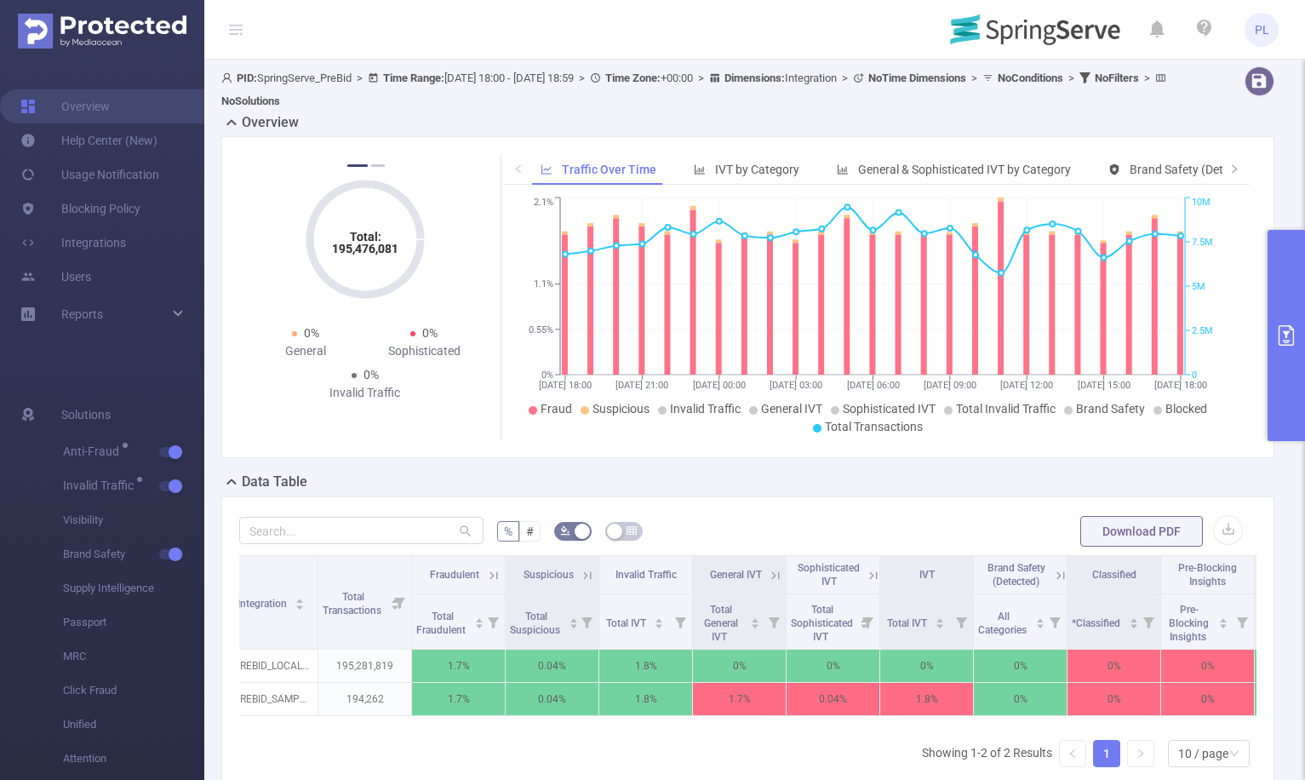
click at [493, 582] on th "Fraudulent" at bounding box center [459, 575] width 94 height 38
click at [493, 581] on icon at bounding box center [493, 575] width 15 height 15
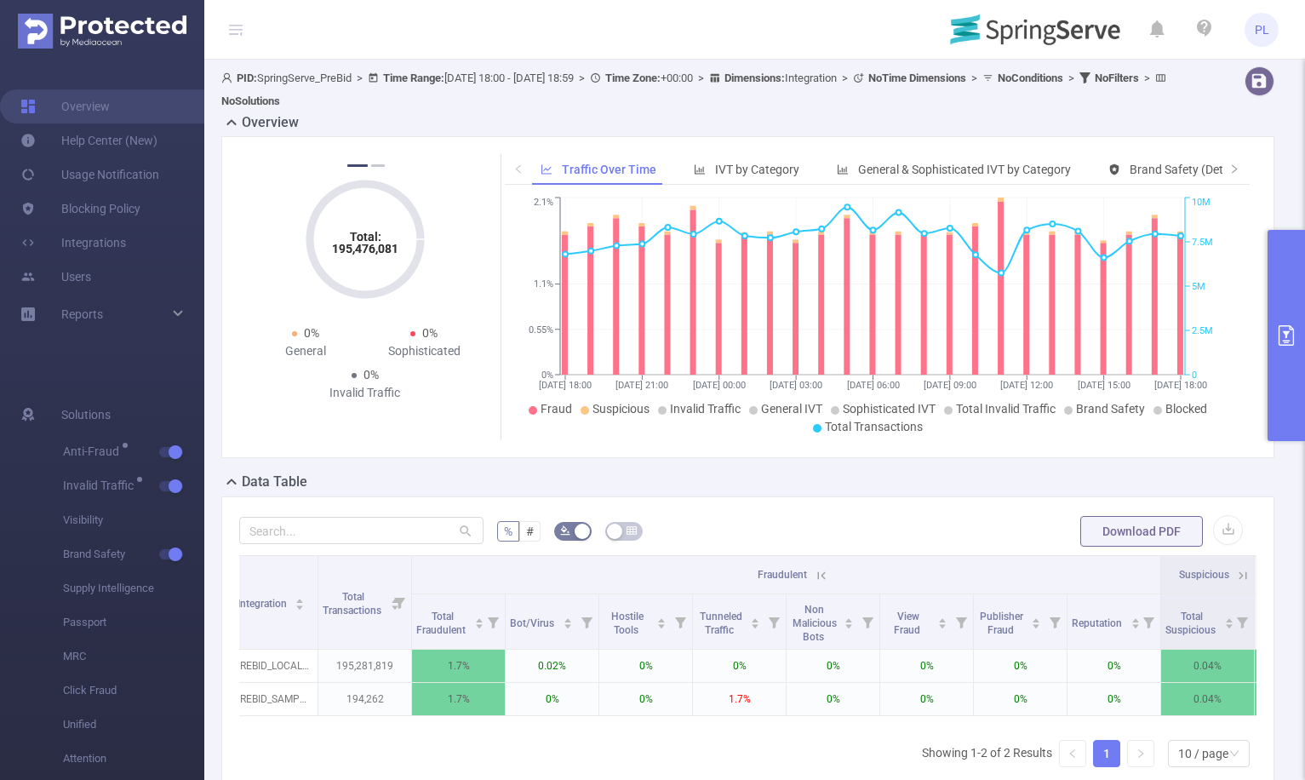
click at [820, 575] on icon at bounding box center [821, 575] width 15 height 15
